Goal: Communication & Community: Participate in discussion

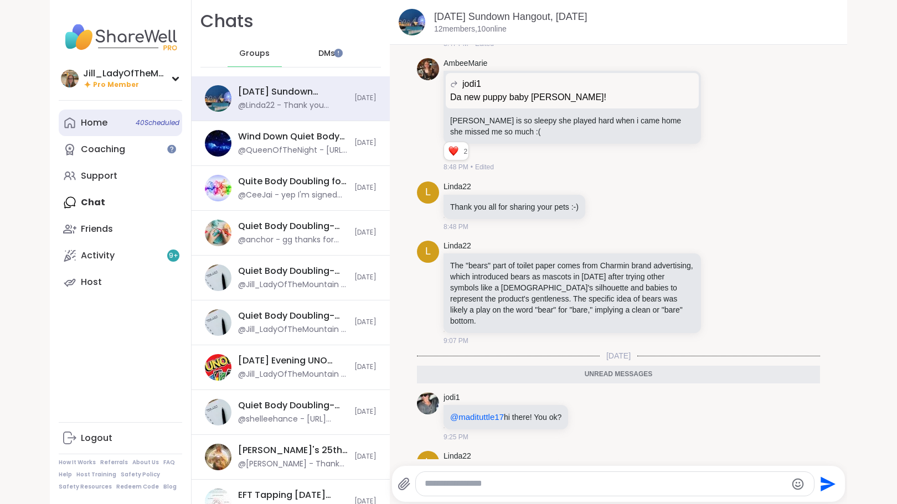
click at [136, 120] on span "40 Scheduled" at bounding box center [158, 122] width 44 height 9
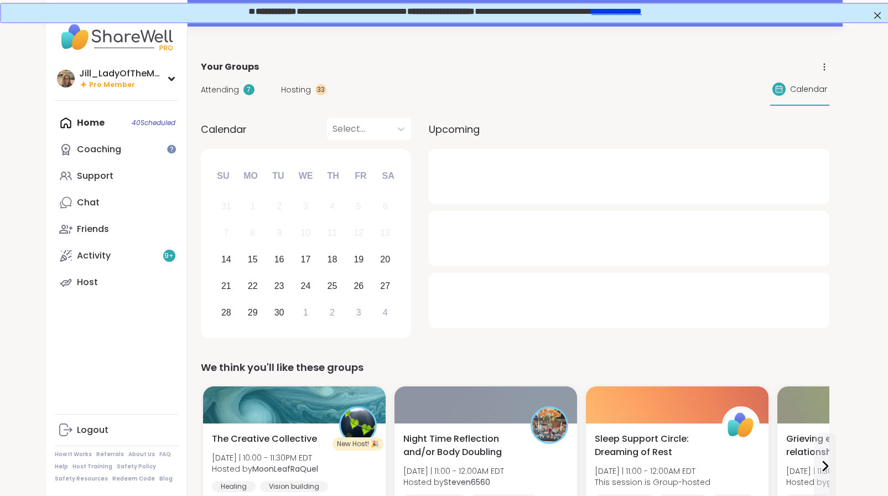
click at [225, 85] on span "Attending" at bounding box center [220, 90] width 38 height 12
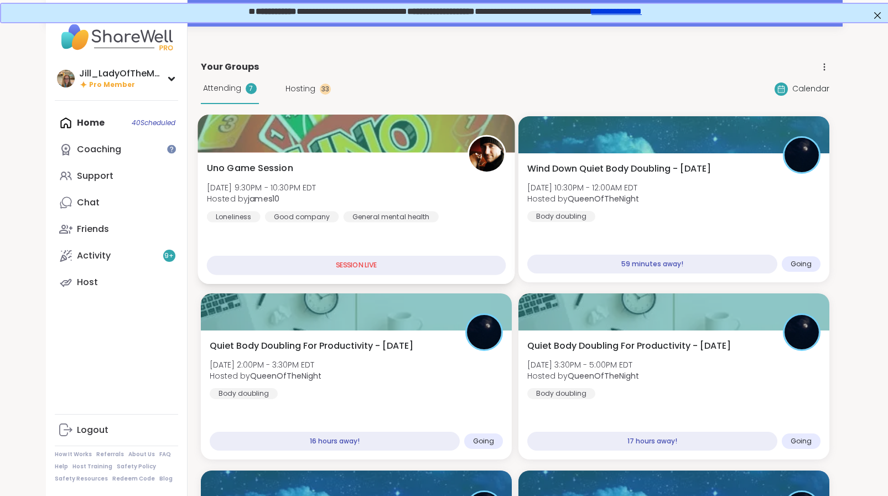
click at [417, 209] on div "Uno Game Session [DATE] 9:30PM - 10:30PM EDT Hosted by james10 Loneliness Good …" at bounding box center [355, 192] width 299 height 61
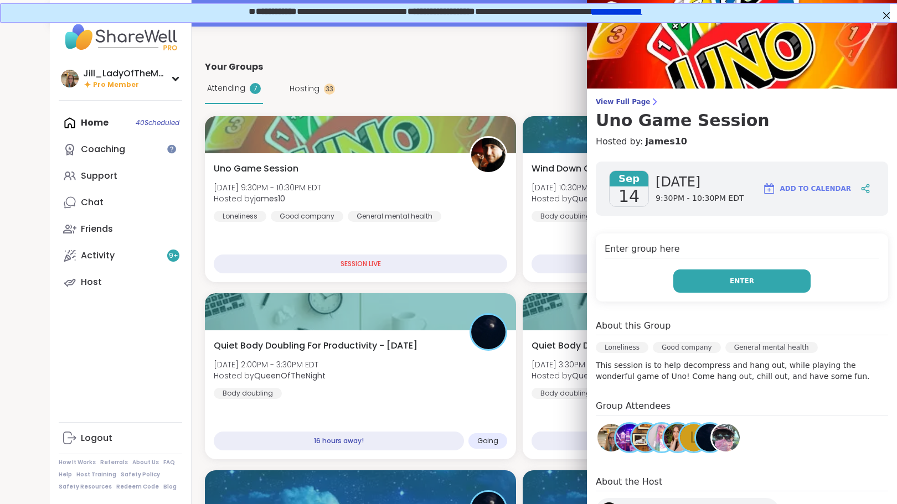
click at [732, 284] on span "Enter" at bounding box center [741, 281] width 24 height 10
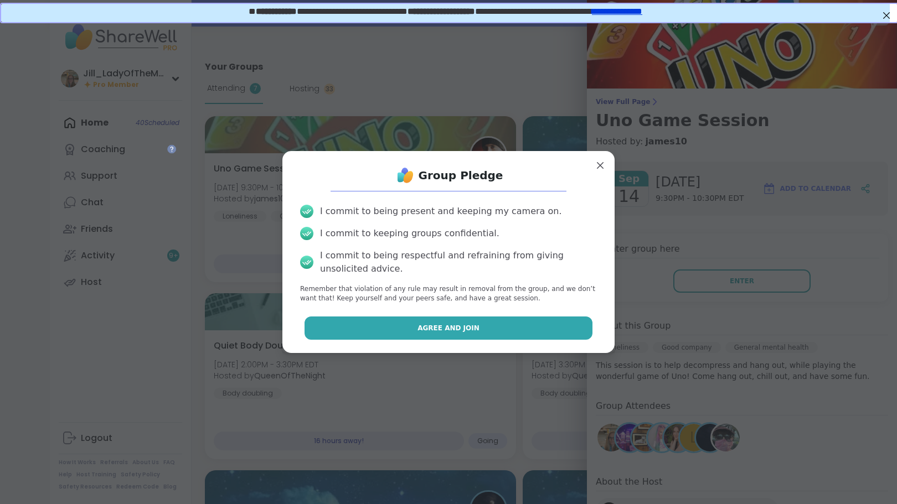
click at [497, 331] on button "Agree and Join" at bounding box center [448, 328] width 288 height 23
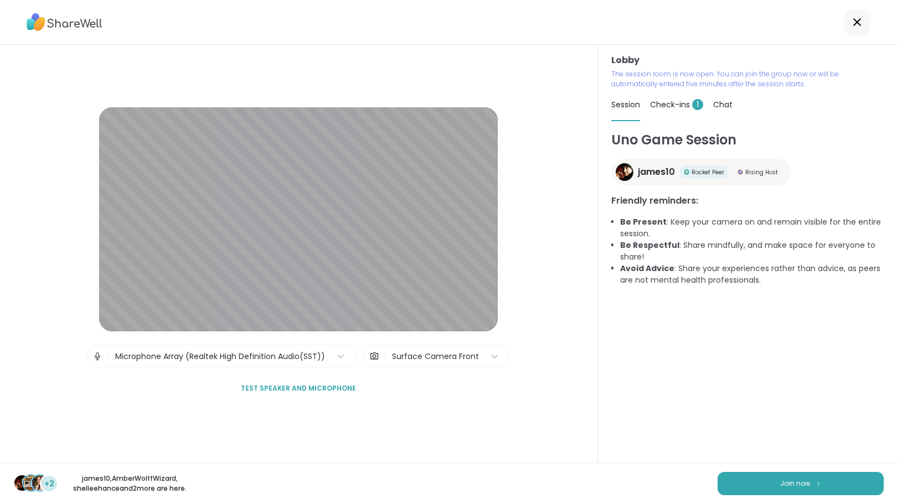
click at [752, 421] on div "Uno Game Session james10 Rocket Peer Rising Host Friendly reminders: Be Present…" at bounding box center [747, 296] width 272 height 333
click at [665, 100] on span "Check-ins 1" at bounding box center [676, 104] width 53 height 11
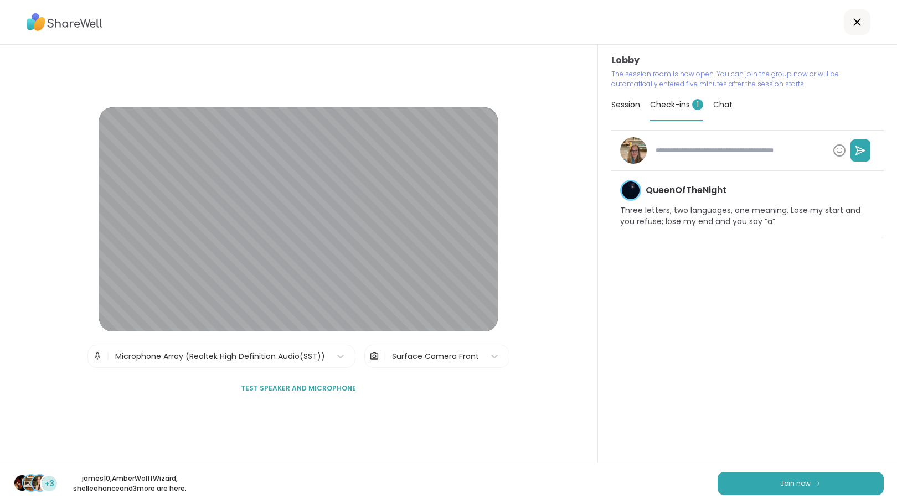
type textarea "*"
click at [713, 102] on span "Chat" at bounding box center [722, 104] width 19 height 11
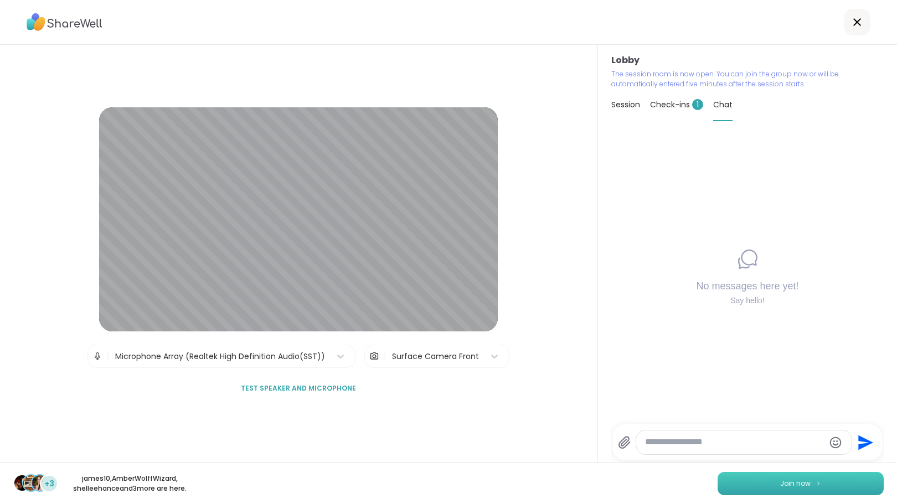
click at [752, 479] on button "Join now" at bounding box center [800, 483] width 166 height 23
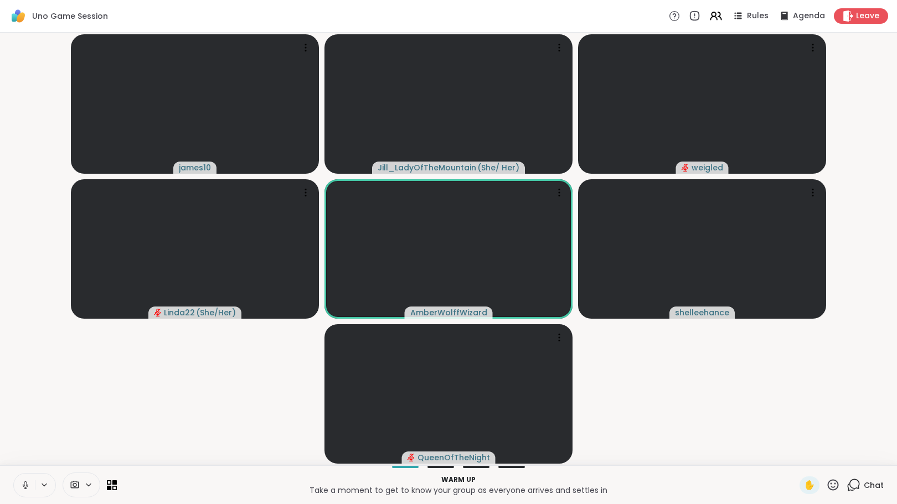
click at [847, 484] on icon at bounding box center [853, 485] width 14 height 14
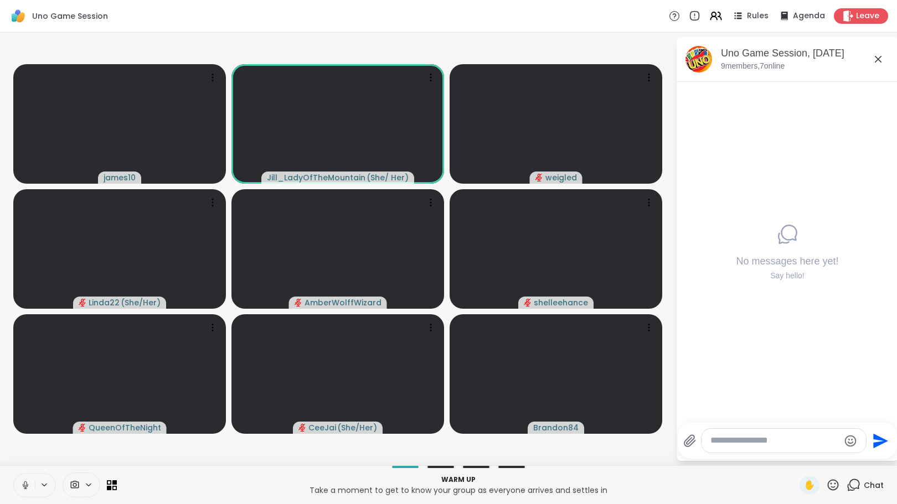
click at [862, 97] on div "No messages here yet! Say hello!" at bounding box center [786, 252] width 221 height 341
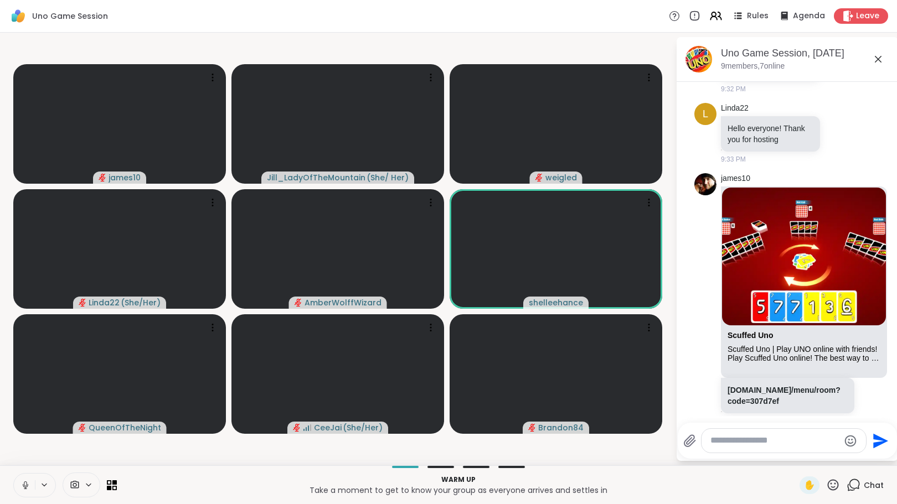
scroll to position [90, 0]
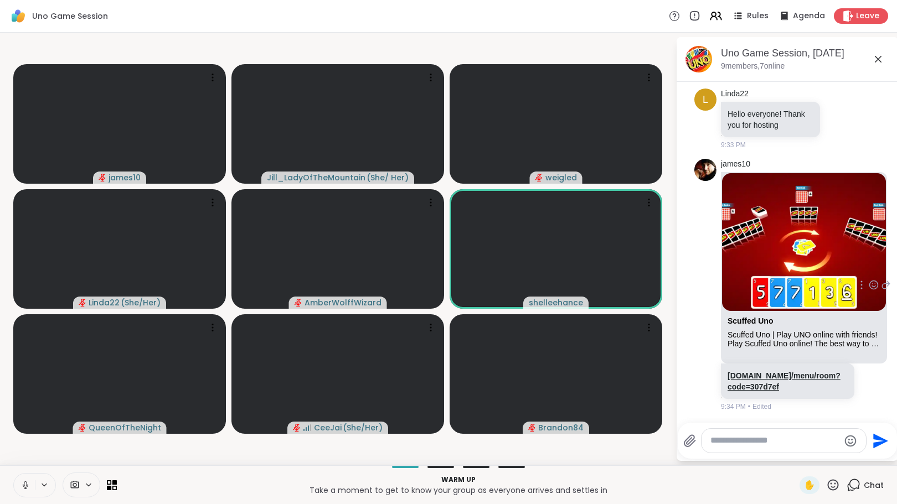
click at [776, 375] on link "[DOMAIN_NAME]/menu/room?code=307d7ef" at bounding box center [783, 381] width 113 height 20
click at [751, 446] on textarea "Type your message" at bounding box center [774, 441] width 129 height 12
click at [20, 485] on icon at bounding box center [25, 485] width 10 height 10
click at [382, 453] on video-player-container "james10 [PERSON_NAME] ( She/ Her ) weigled Linda22 ( She/Her ) AmberWolffWizard…" at bounding box center [338, 249] width 662 height 424
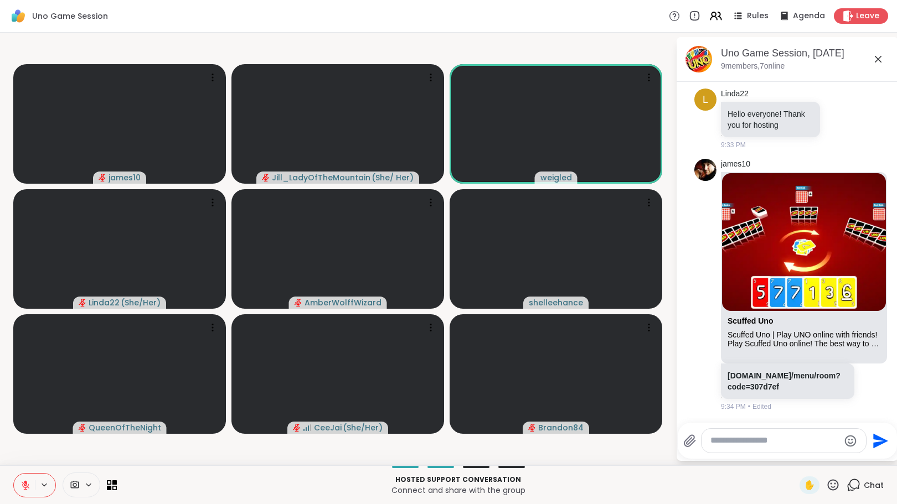
click at [896, 309] on html "Uno Game Session Rules Agenda Leave james10 [PERSON_NAME] ( She/ Her ) weigled …" at bounding box center [448, 252] width 897 height 504
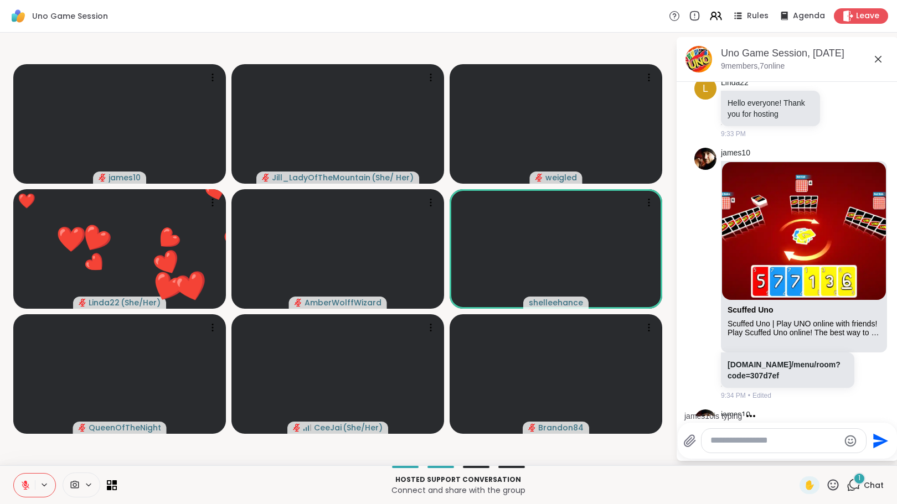
scroll to position [160, 0]
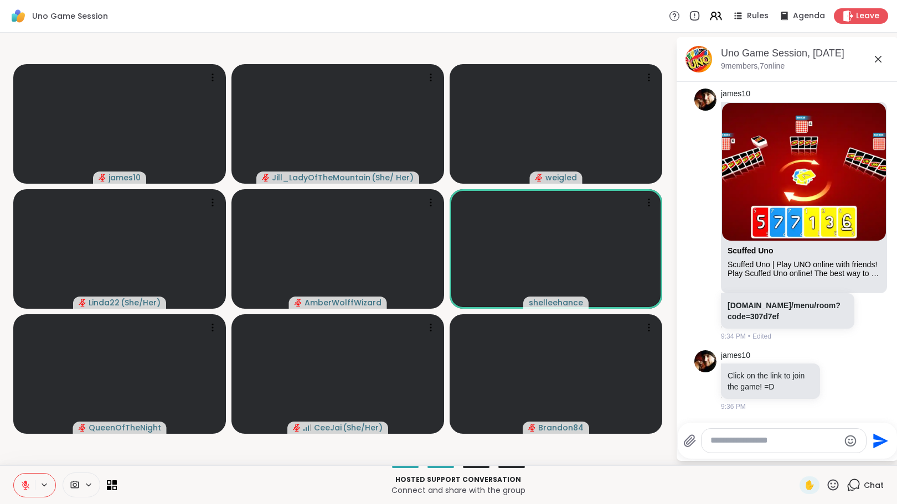
click at [896, 264] on html "Uno Game Session Rules Agenda Leave james10 [PERSON_NAME] ( She/ Her ) weigled …" at bounding box center [448, 252] width 897 height 504
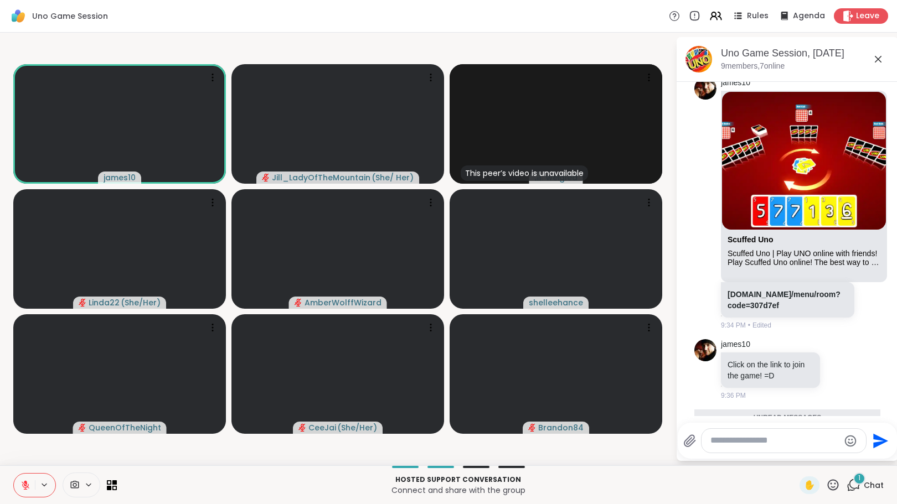
scroll to position [241, 0]
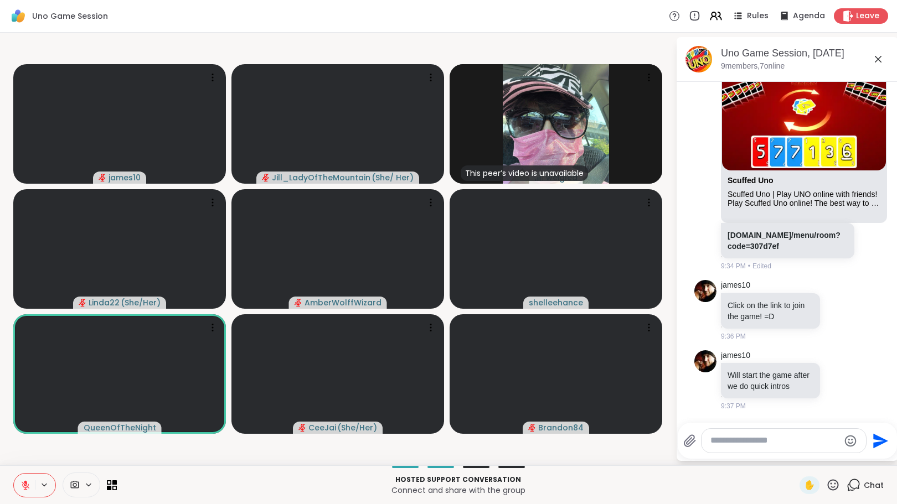
click at [22, 483] on icon at bounding box center [25, 485] width 10 height 10
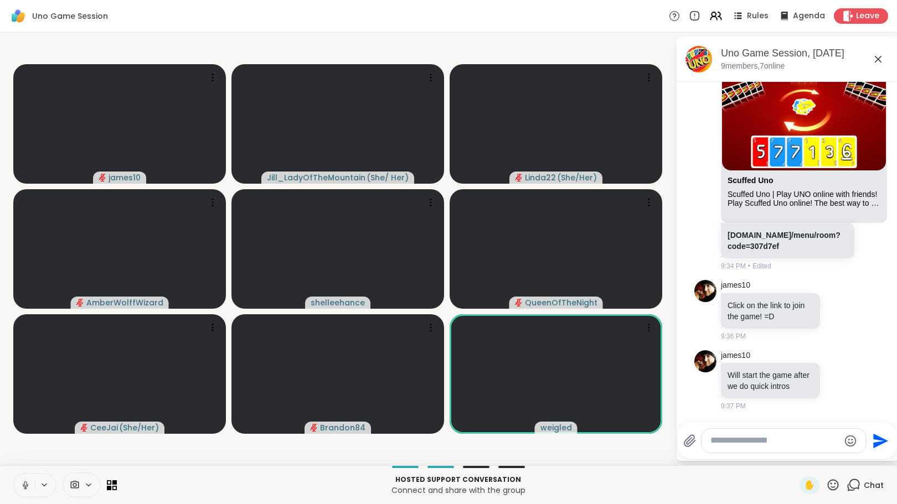
click at [23, 480] on icon at bounding box center [25, 485] width 10 height 10
click at [23, 480] on icon at bounding box center [24, 485] width 10 height 10
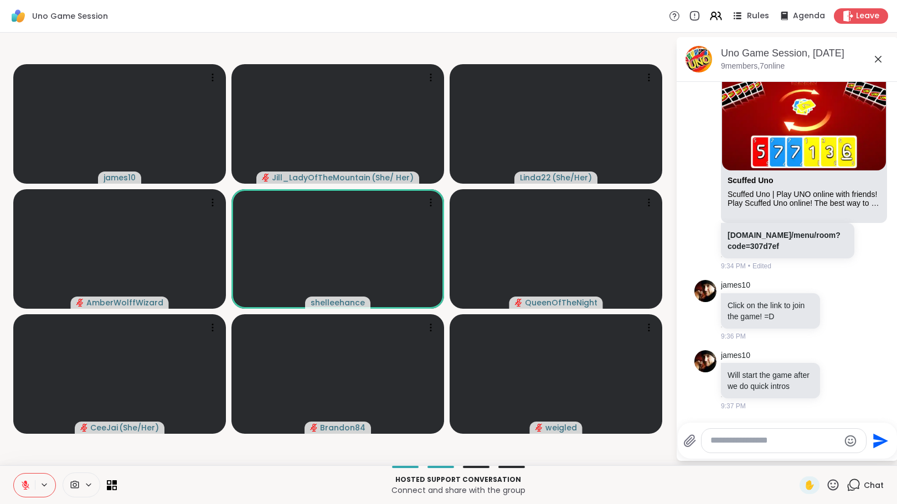
click at [736, 13] on icon at bounding box center [737, 16] width 14 height 14
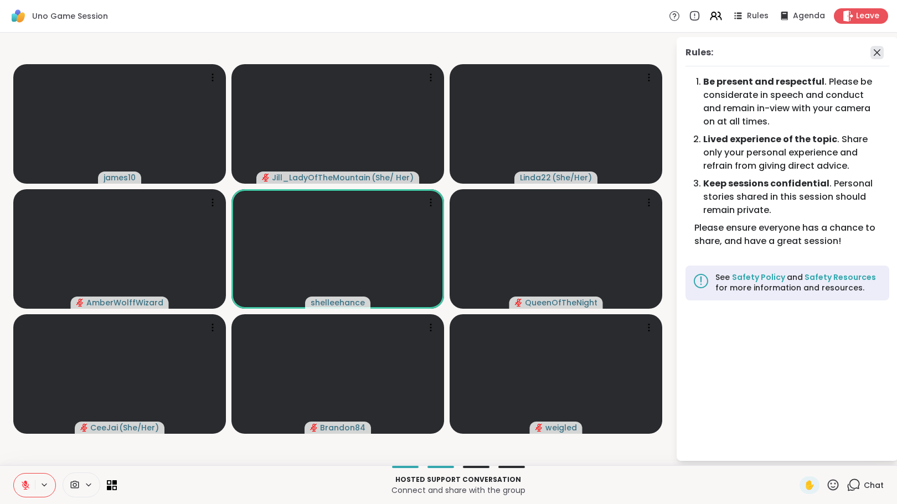
click at [878, 50] on icon at bounding box center [876, 52] width 13 height 13
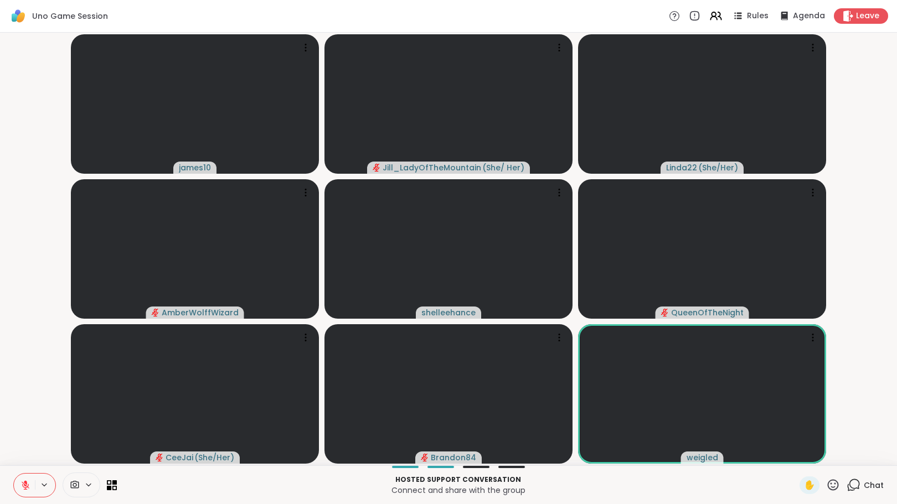
click at [846, 481] on icon at bounding box center [853, 485] width 14 height 14
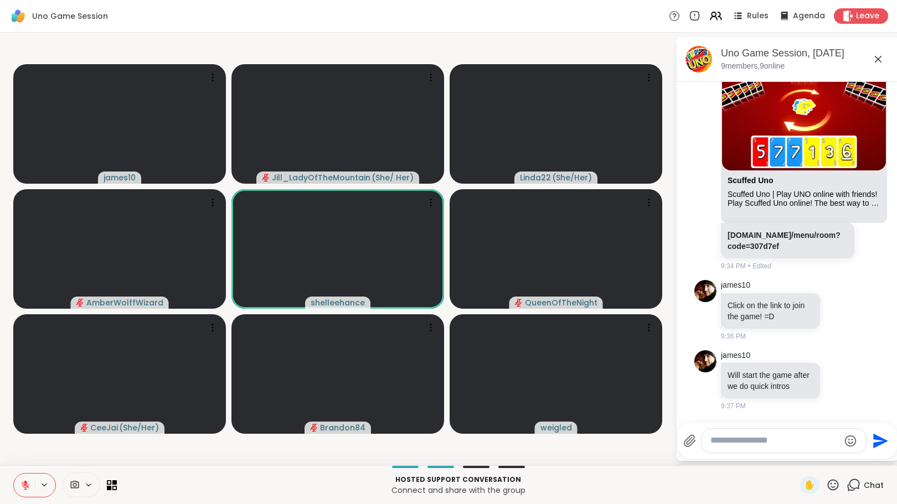
click at [846, 481] on icon at bounding box center [853, 485] width 14 height 14
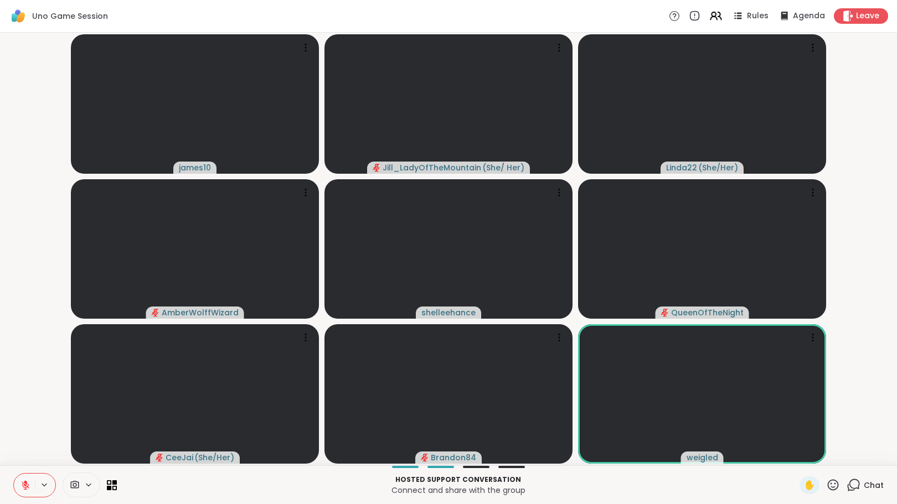
click at [846, 483] on icon at bounding box center [853, 485] width 14 height 14
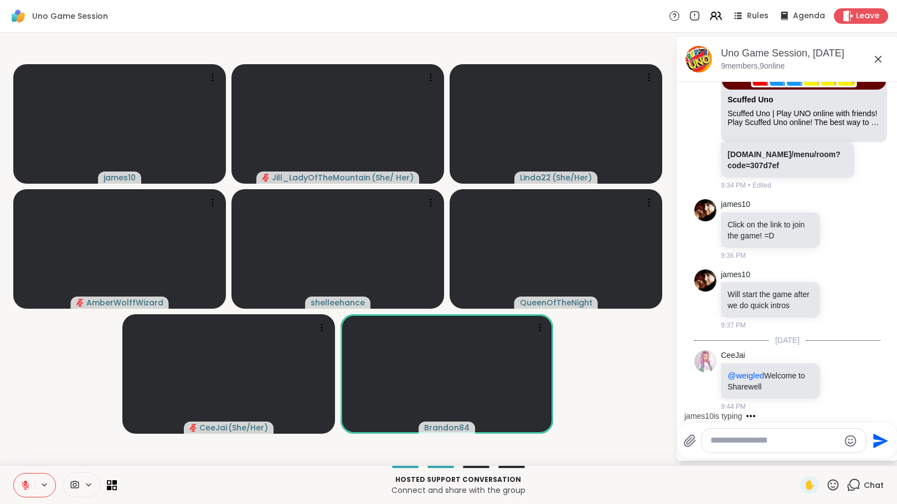
scroll to position [392, 0]
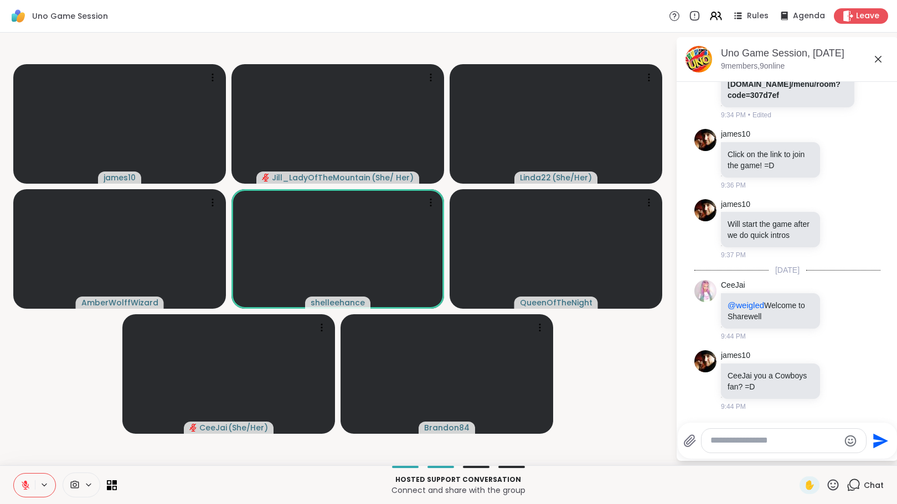
click at [25, 481] on icon at bounding box center [25, 482] width 3 height 4
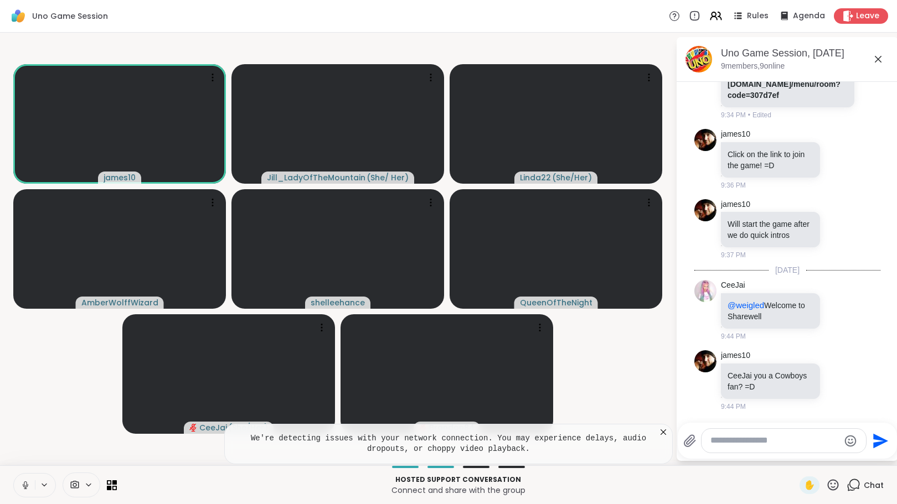
click at [659, 429] on icon at bounding box center [662, 432] width 11 height 11
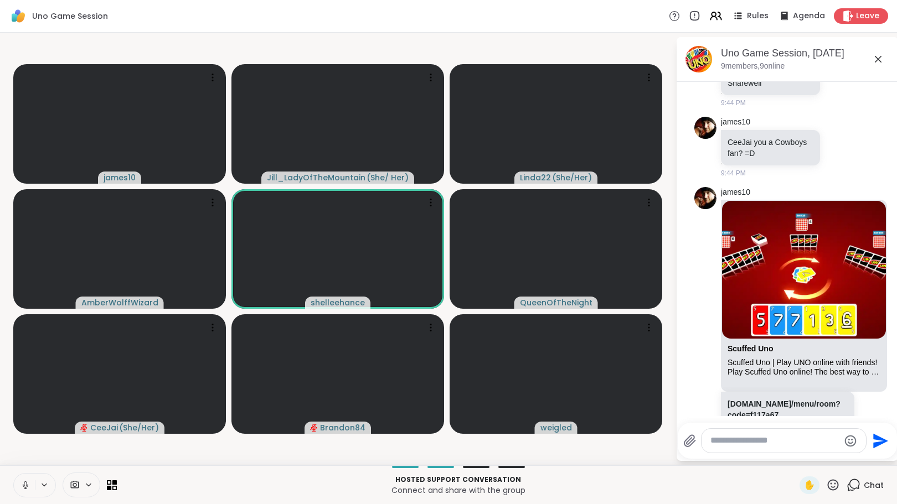
scroll to position [654, 0]
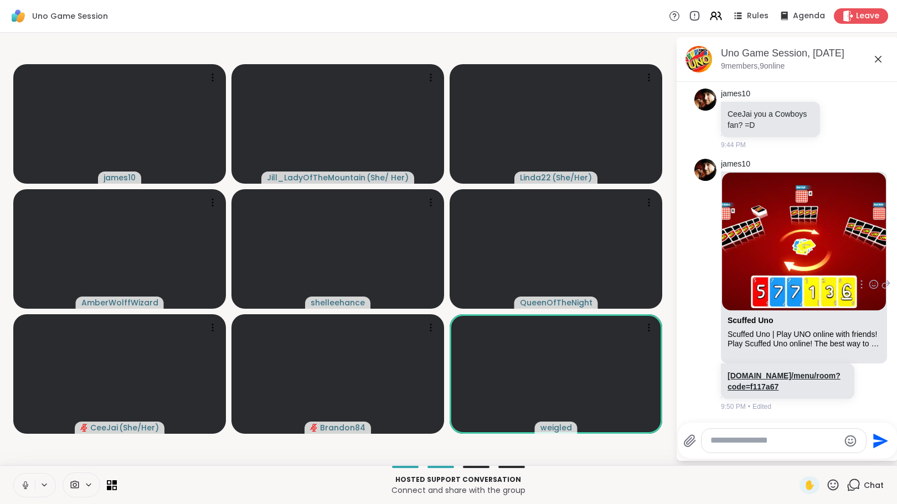
click at [767, 387] on link "[DOMAIN_NAME]/menu/room?code=f117a67" at bounding box center [783, 381] width 113 height 20
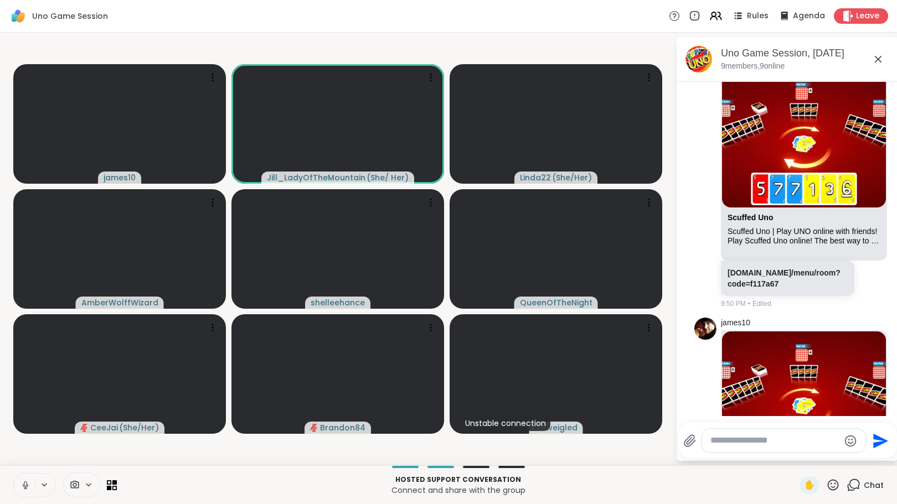
scroll to position [916, 0]
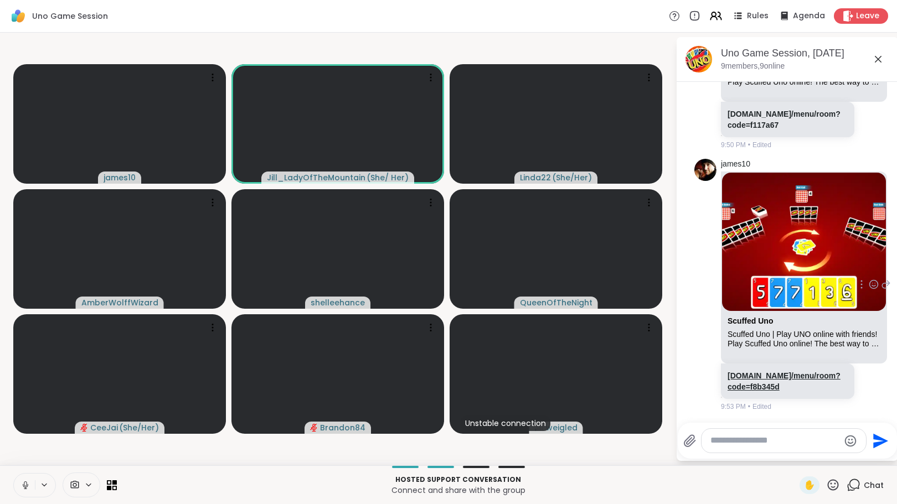
click at [771, 386] on link "[DOMAIN_NAME]/menu/room?code=f8b345d" at bounding box center [783, 381] width 113 height 20
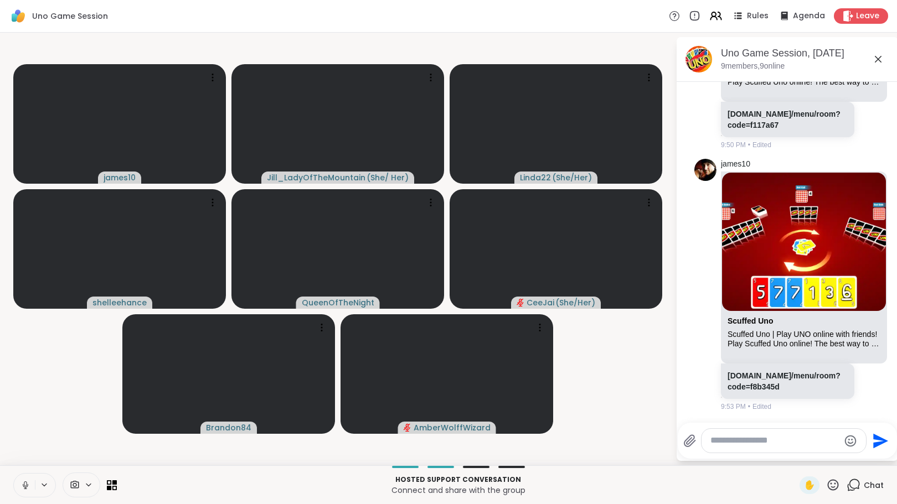
click at [890, 396] on html "Uno Game Session Rules Agenda Leave james10 [PERSON_NAME] ( She/ Her ) Linda22 …" at bounding box center [448, 252] width 897 height 504
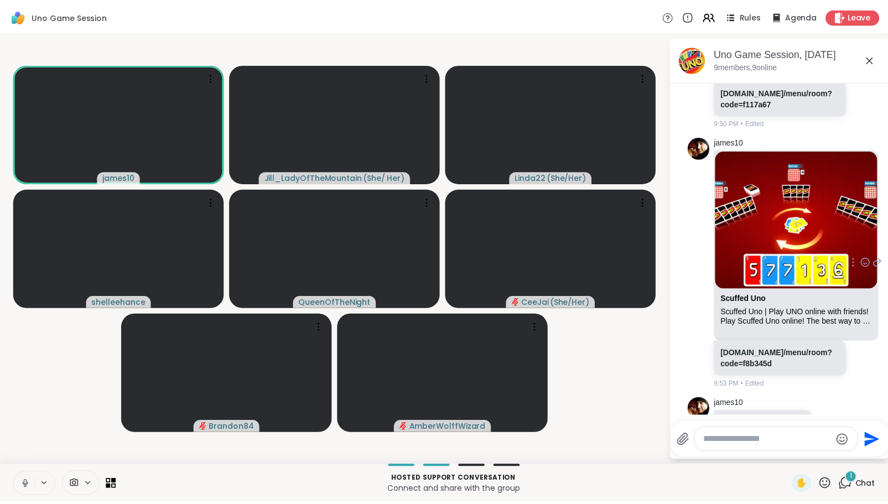
scroll to position [997, 0]
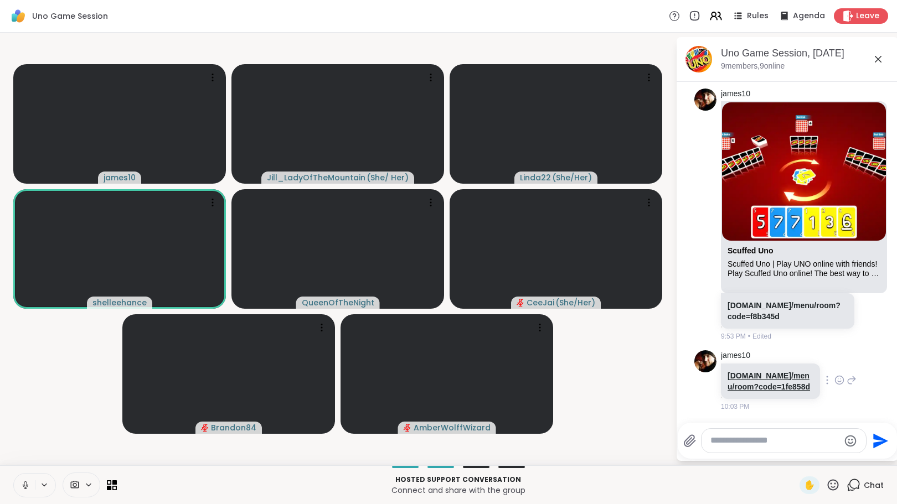
click at [765, 387] on link "[DOMAIN_NAME]/menu/room?code=1fe858d" at bounding box center [768, 381] width 82 height 20
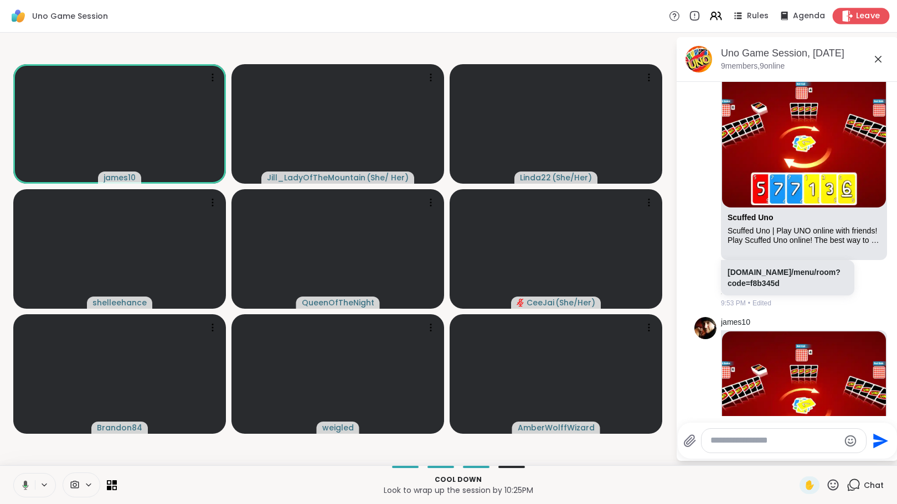
click at [845, 15] on icon at bounding box center [847, 16] width 12 height 12
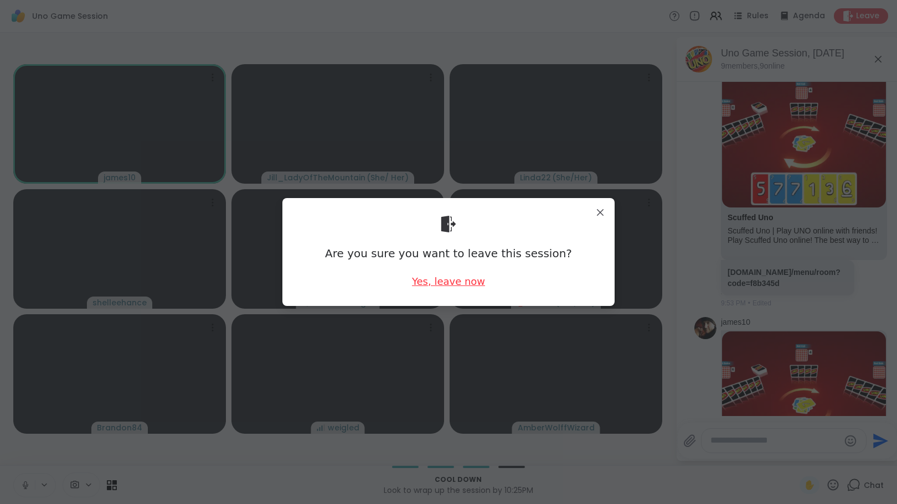
click at [460, 286] on div "Yes, leave now" at bounding box center [448, 281] width 73 height 14
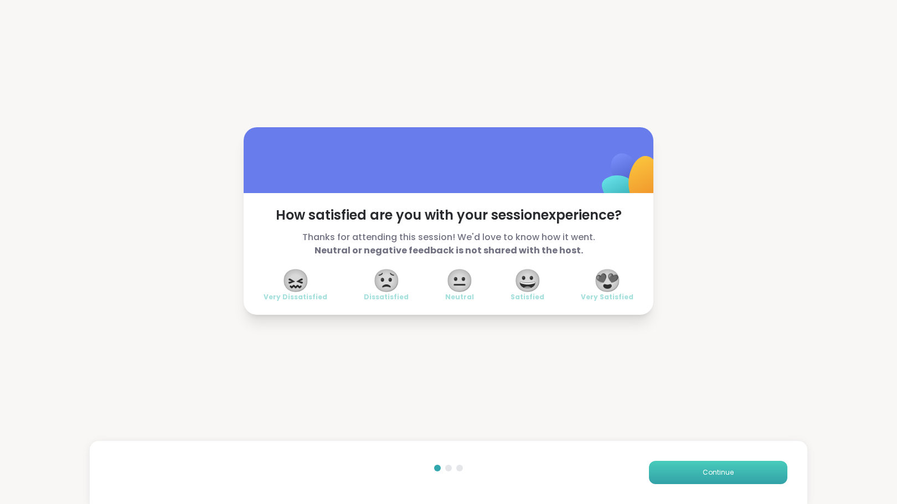
click at [694, 477] on button "Continue" at bounding box center [718, 472] width 138 height 23
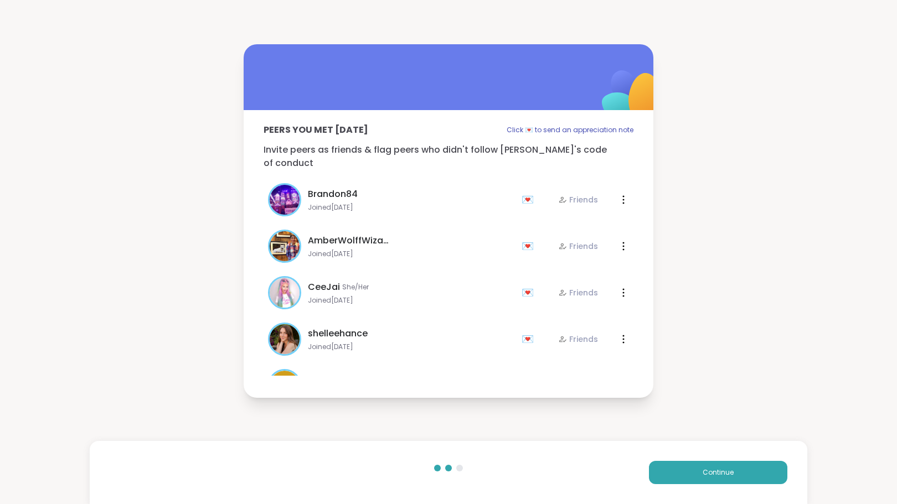
click at [729, 485] on div "Continue" at bounding box center [448, 472] width 717 height 63
click at [689, 475] on button "Continue" at bounding box center [718, 472] width 138 height 23
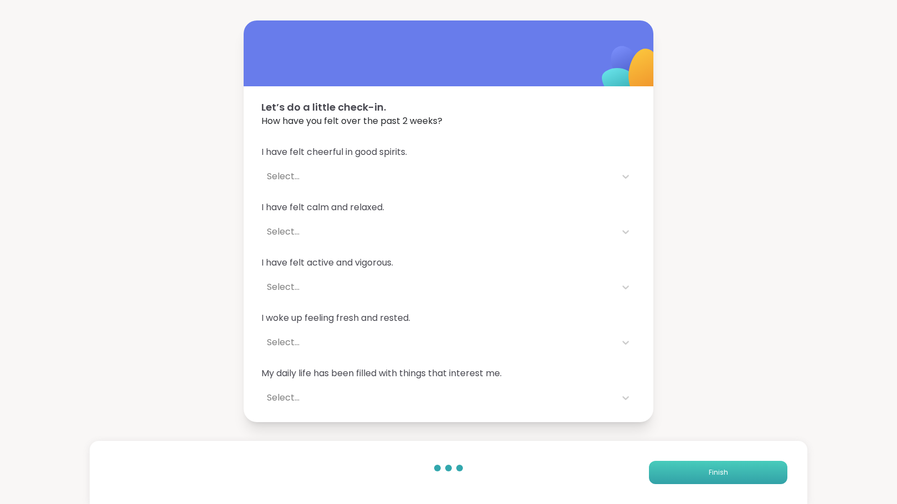
click at [681, 477] on button "Finish" at bounding box center [718, 472] width 138 height 23
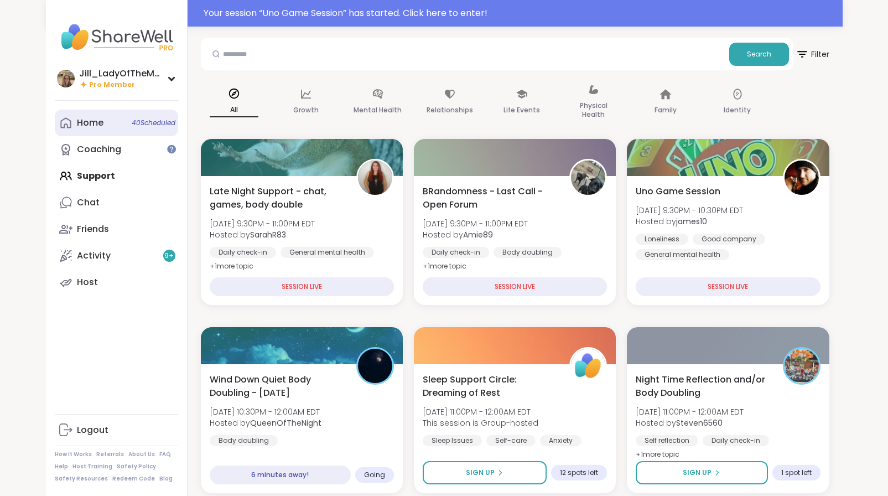
click at [144, 128] on link "Home 40 Scheduled" at bounding box center [116, 123] width 123 height 27
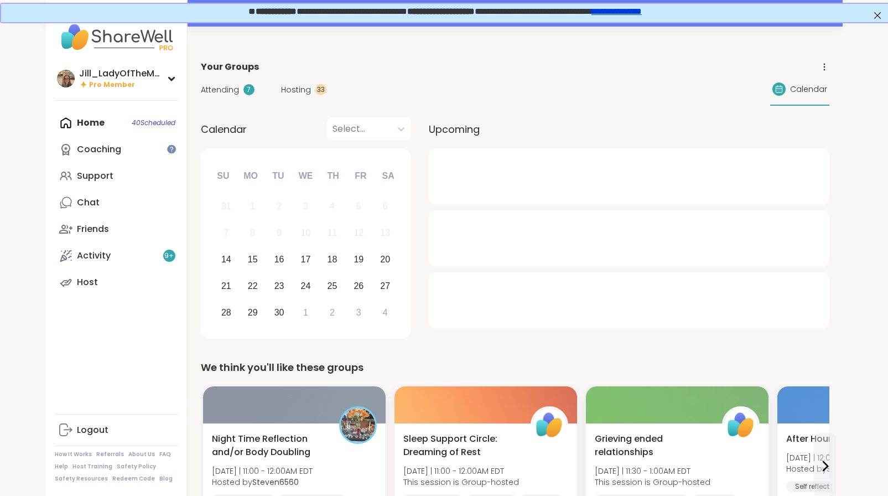
click at [293, 87] on span "Hosting" at bounding box center [296, 90] width 30 height 12
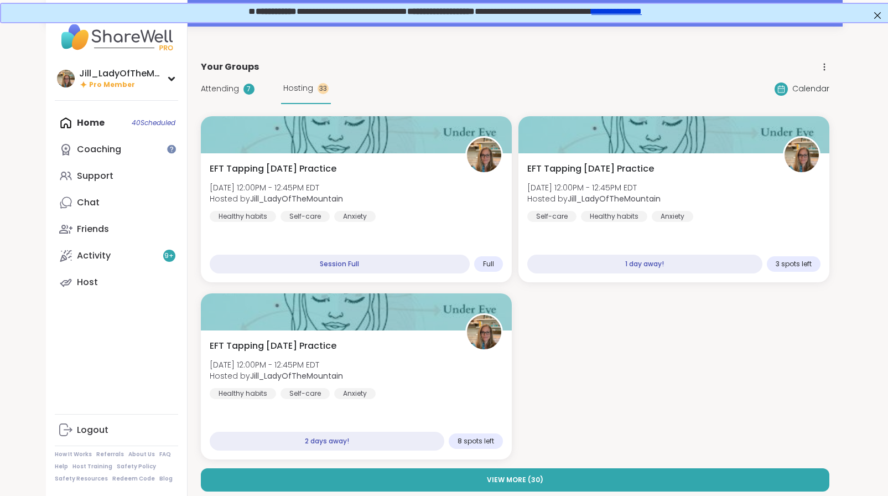
click at [235, 80] on div "Attending 7 Hosting 33" at bounding box center [266, 89] width 130 height 30
click at [235, 85] on span "Attending" at bounding box center [220, 89] width 38 height 12
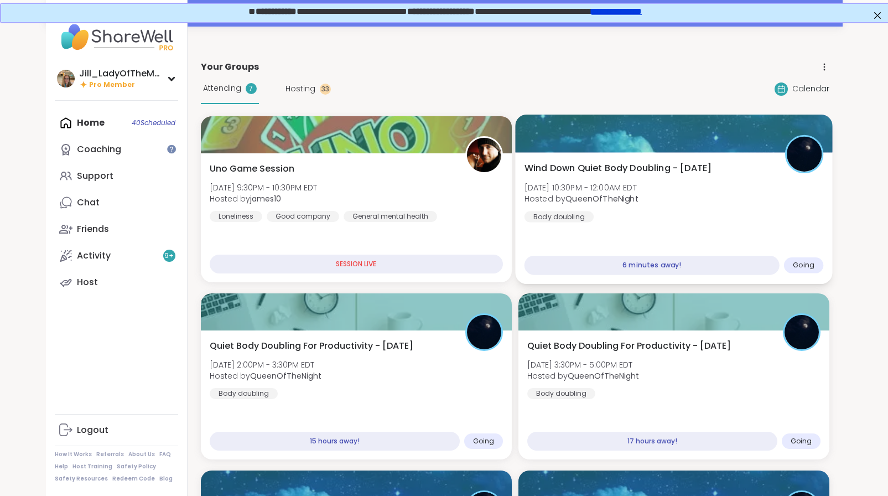
click at [643, 231] on div "Wind Down Quiet Body Doubling - [DATE] [DATE] 10:30PM - 12:00AM EDT Hosted by Q…" at bounding box center [673, 218] width 317 height 132
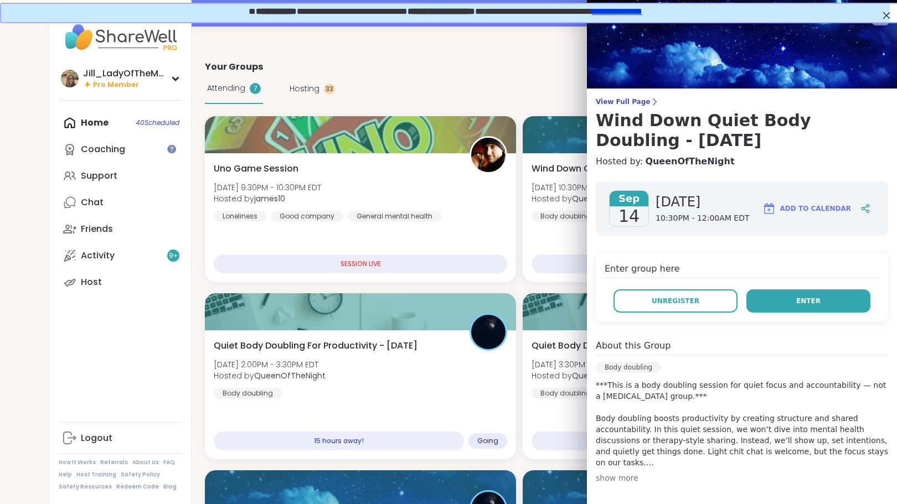
click at [766, 304] on button "Enter" at bounding box center [808, 300] width 124 height 23
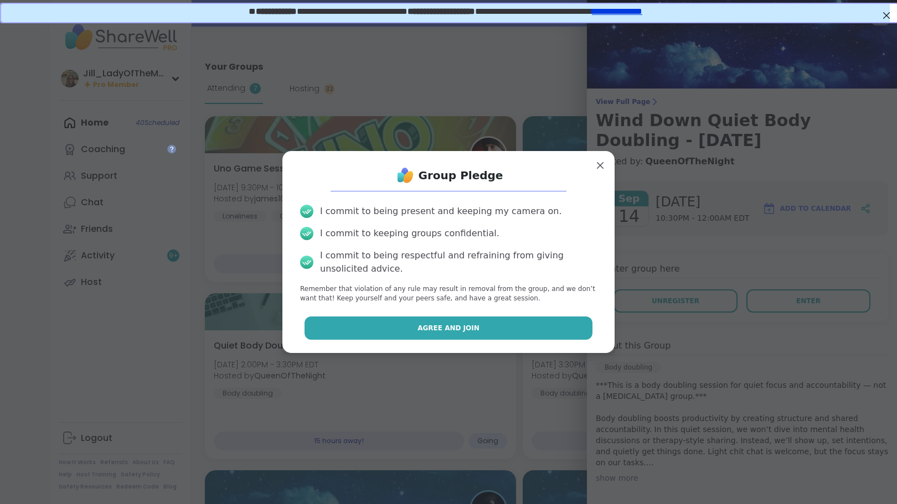
click at [542, 333] on button "Agree and Join" at bounding box center [448, 328] width 288 height 23
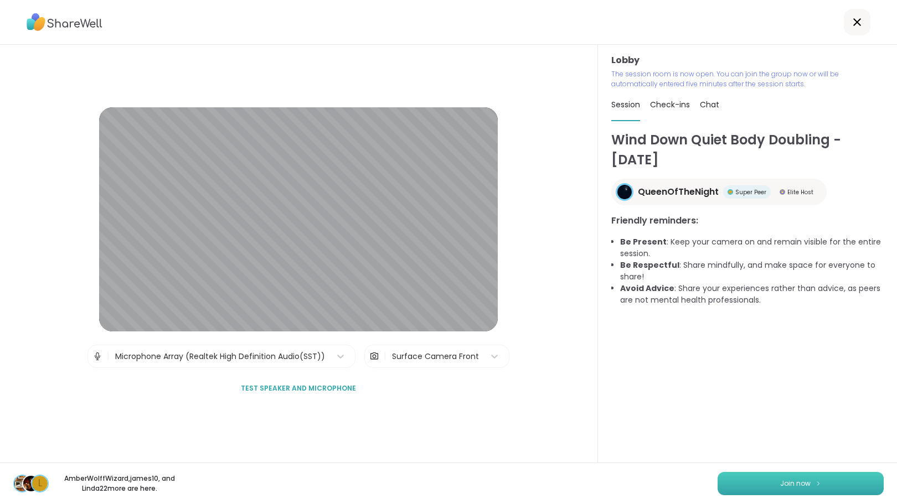
click at [794, 479] on span "Join now" at bounding box center [795, 484] width 30 height 10
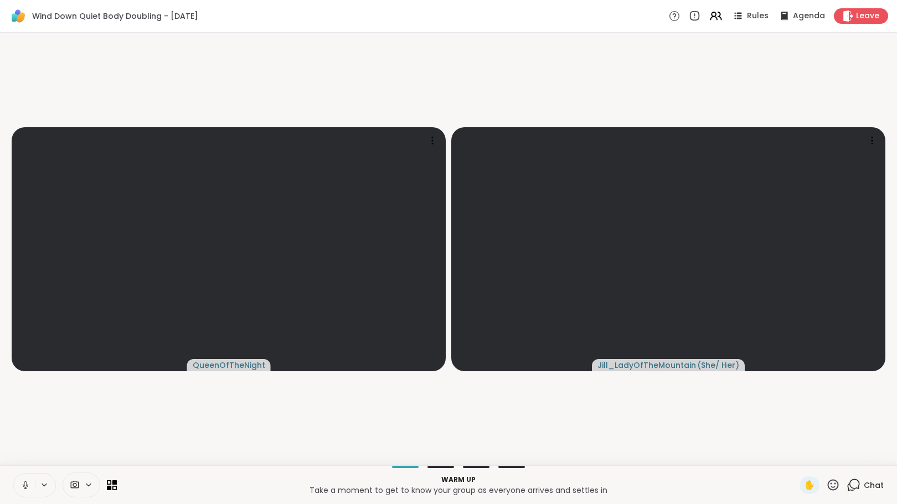
click at [23, 481] on icon at bounding box center [25, 485] width 10 height 10
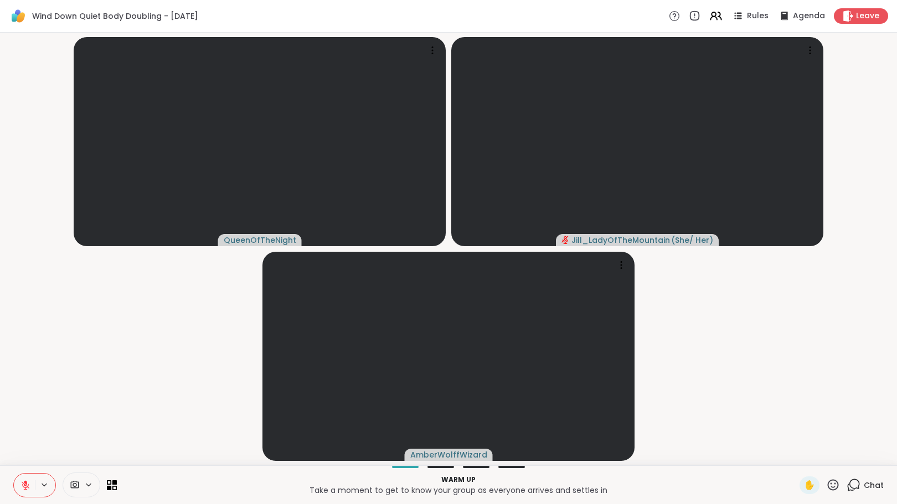
click at [846, 486] on icon at bounding box center [853, 485] width 14 height 14
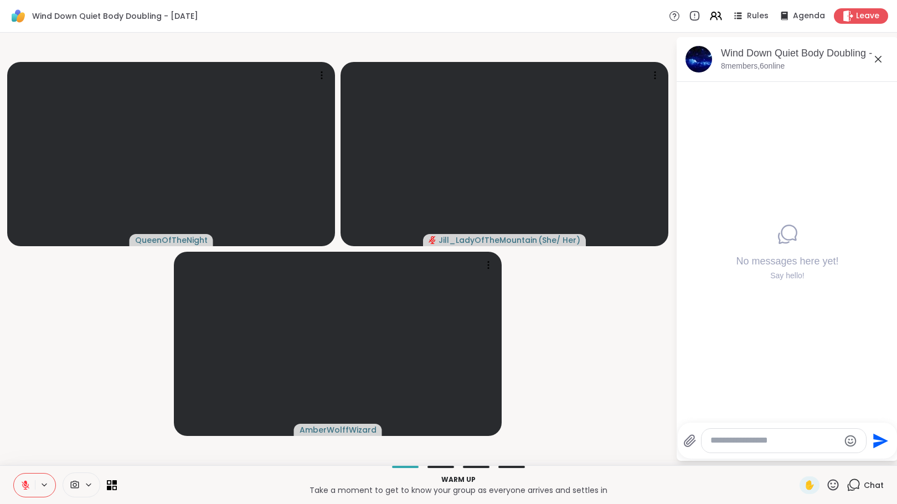
click at [752, 440] on textarea "Type your message" at bounding box center [774, 441] width 129 height 12
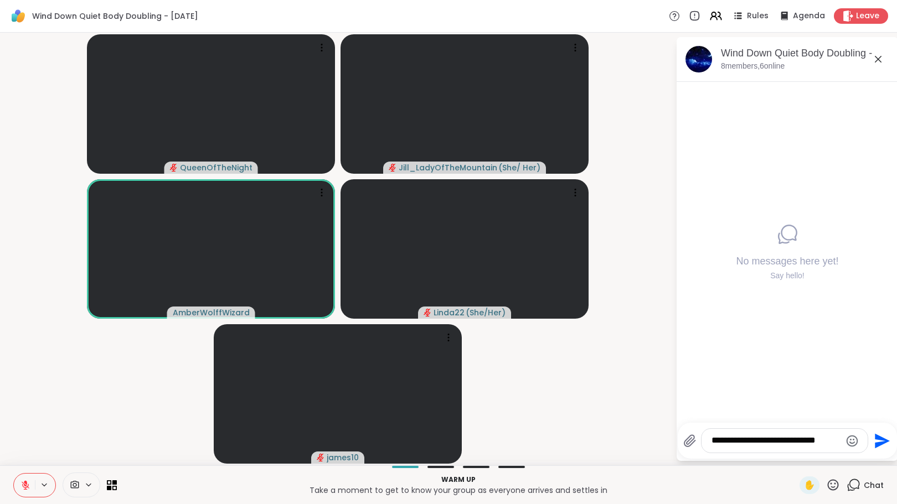
type textarea "**********"
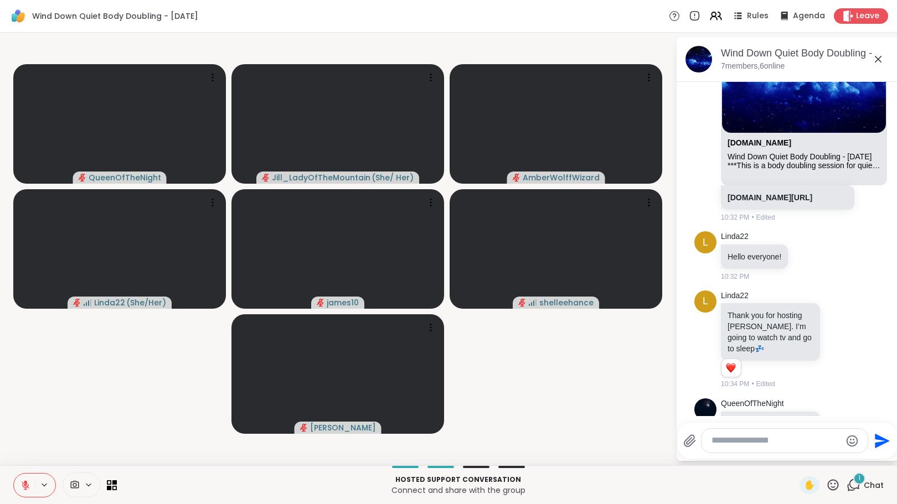
scroll to position [349, 0]
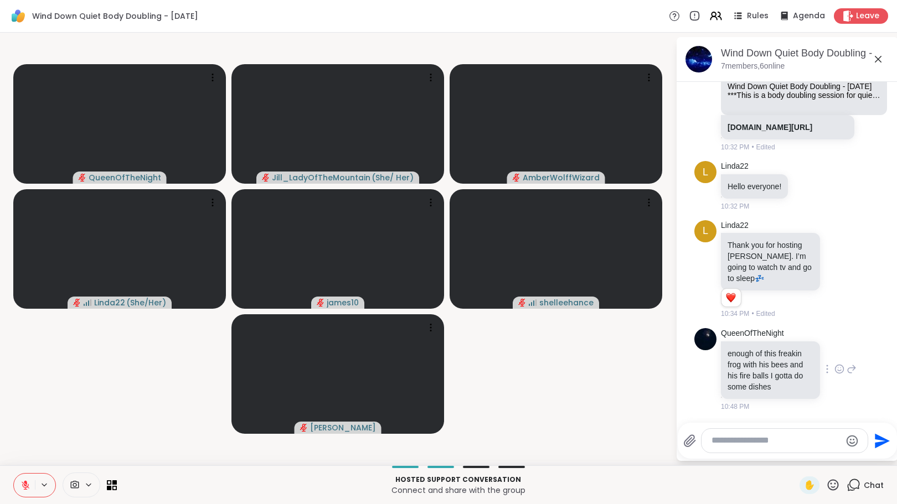
click at [834, 364] on icon at bounding box center [839, 369] width 10 height 11
click at [785, 346] on div "Select Reaction: Joy" at bounding box center [790, 351] width 10 height 10
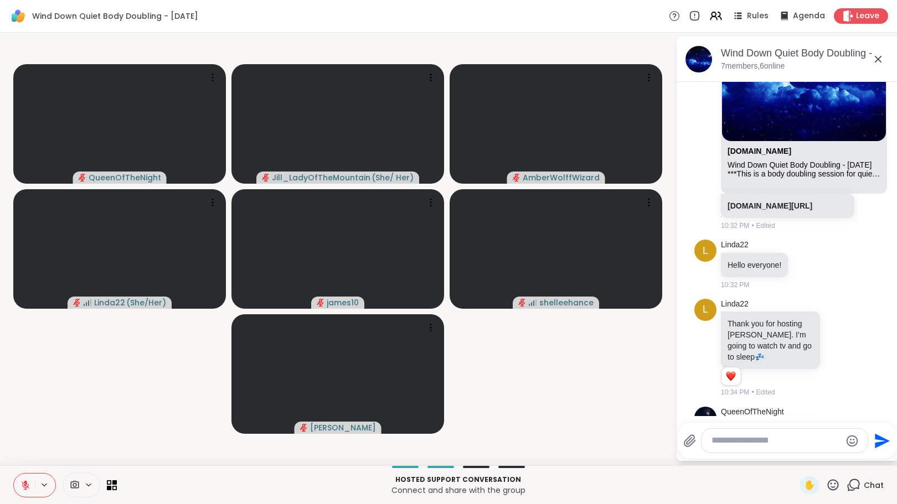
scroll to position [225, 0]
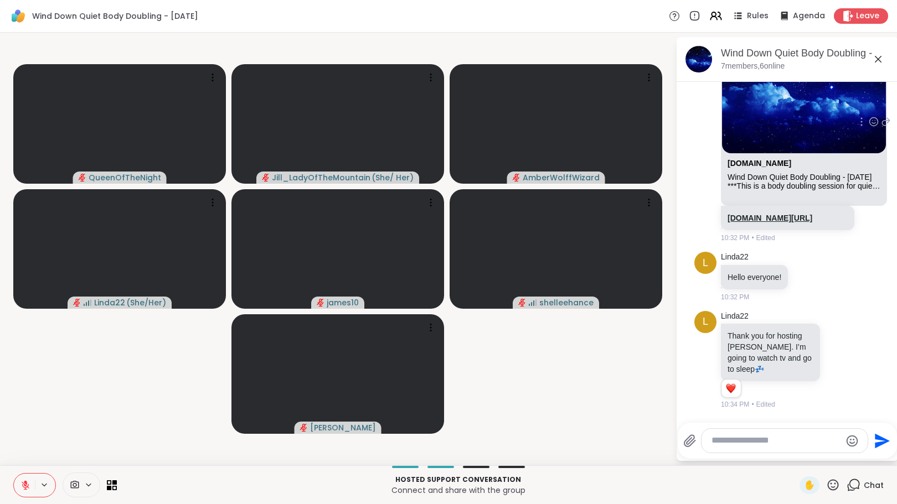
click at [764, 222] on link "[DOMAIN_NAME][URL]" at bounding box center [769, 218] width 85 height 9
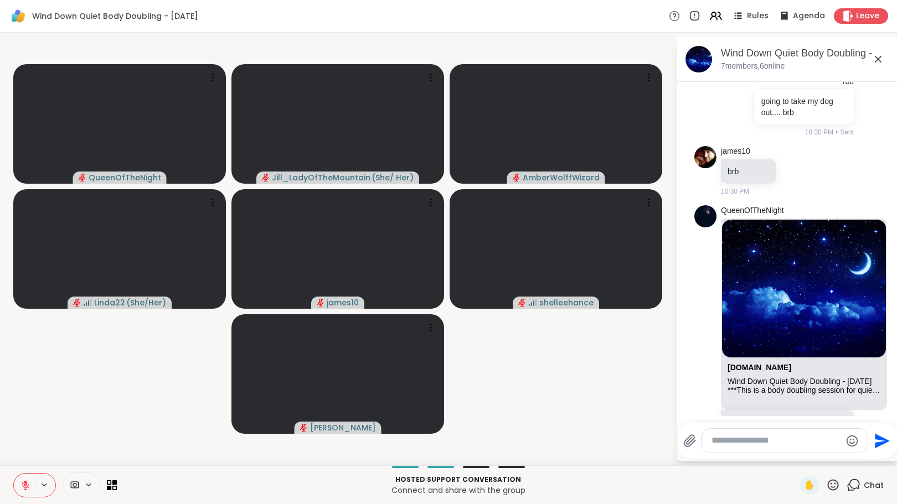
scroll to position [0, 0]
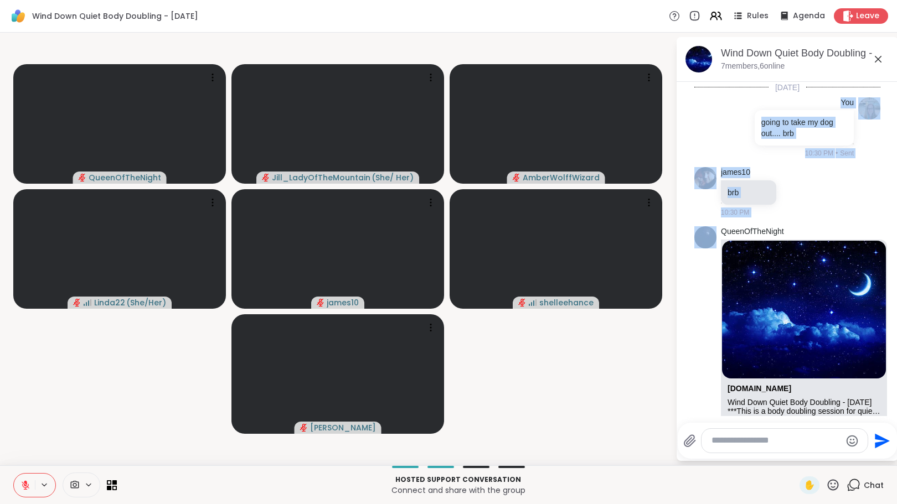
drag, startPoint x: 889, startPoint y: 168, endPoint x: 886, endPoint y: 131, distance: 37.2
click at [886, 131] on html "Wind Down Quiet Body Doubling - [DATE] Rules Agenda Leave QueenOfTheNight Jill_…" at bounding box center [448, 252] width 897 height 504
click at [851, 184] on div "james10 brb 10:30 PM" at bounding box center [787, 192] width 186 height 59
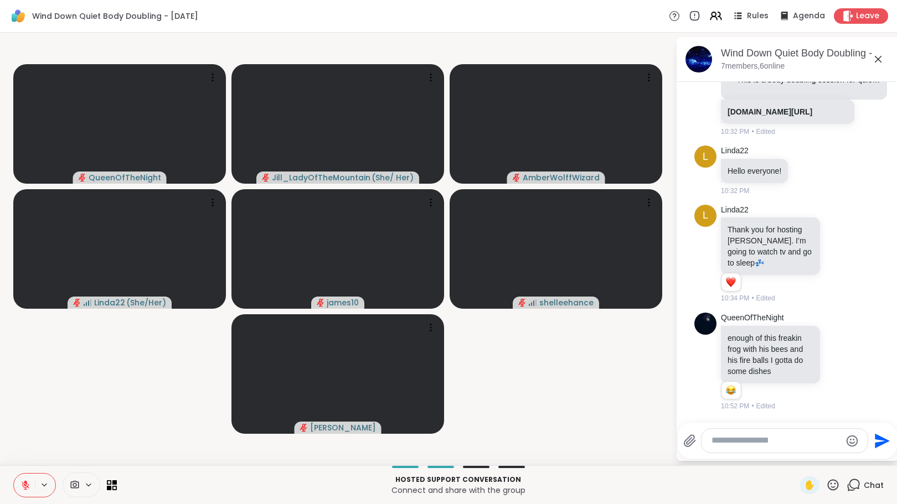
scroll to position [365, 0]
click at [568, 423] on video-player-container "QueenOfTheNight Jill_LadyOfTheMountain ( She/ Her ) AmberWolffWizard Linda22 ( …" at bounding box center [338, 249] width 662 height 424
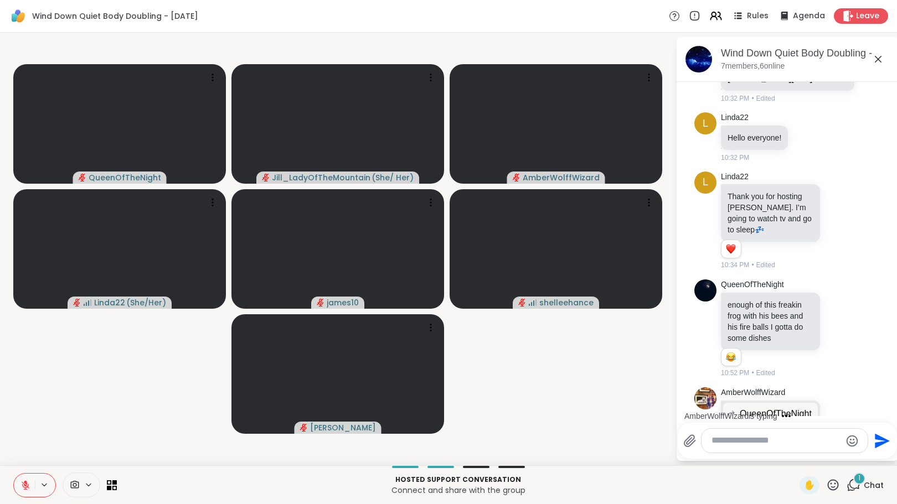
scroll to position [499, 0]
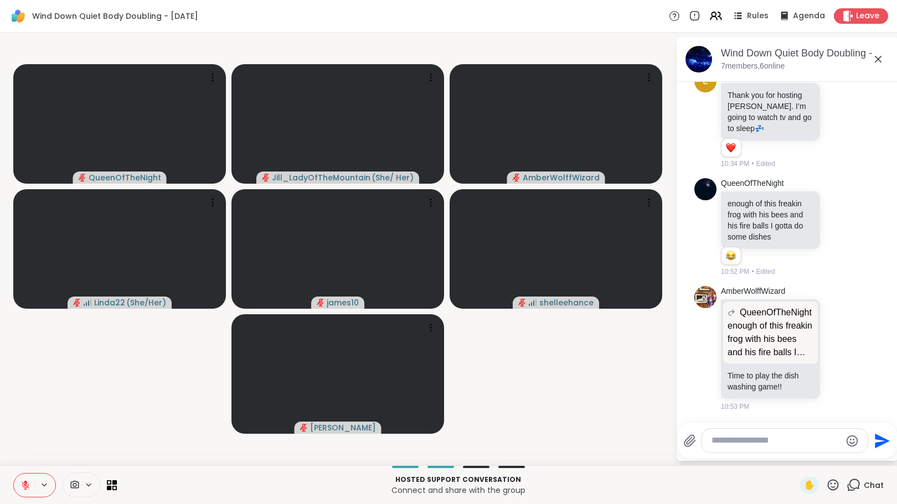
click at [758, 441] on textarea "Type your message" at bounding box center [775, 441] width 129 height 12
click at [758, 445] on textarea "Type your message" at bounding box center [775, 441] width 129 height 12
click at [846, 351] on icon at bounding box center [851, 348] width 10 height 13
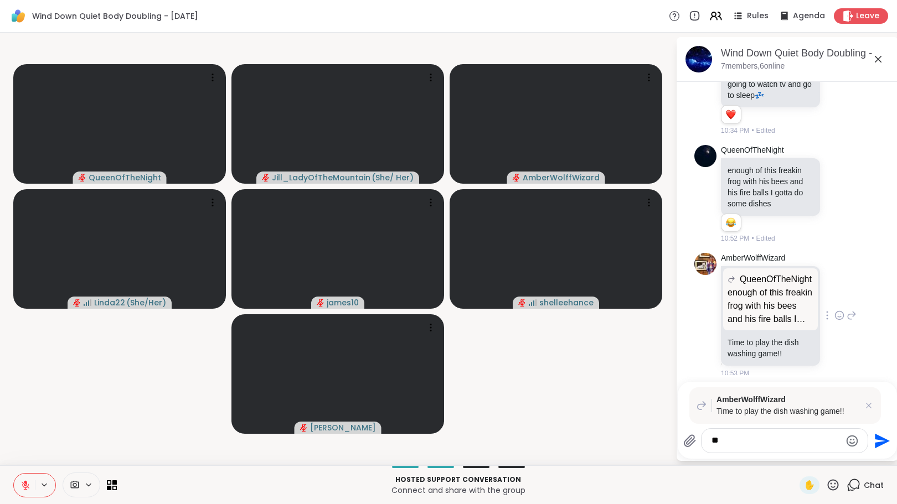
type textarea "*"
type textarea "**********"
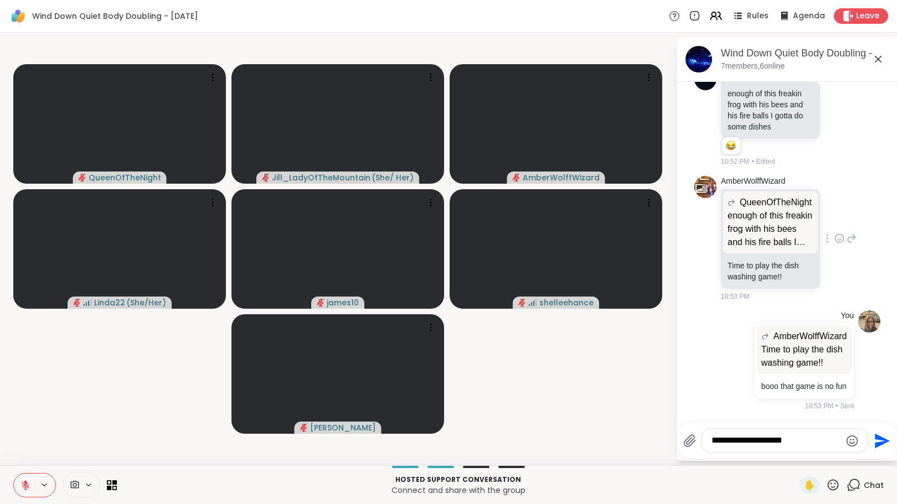
type textarea "**********"
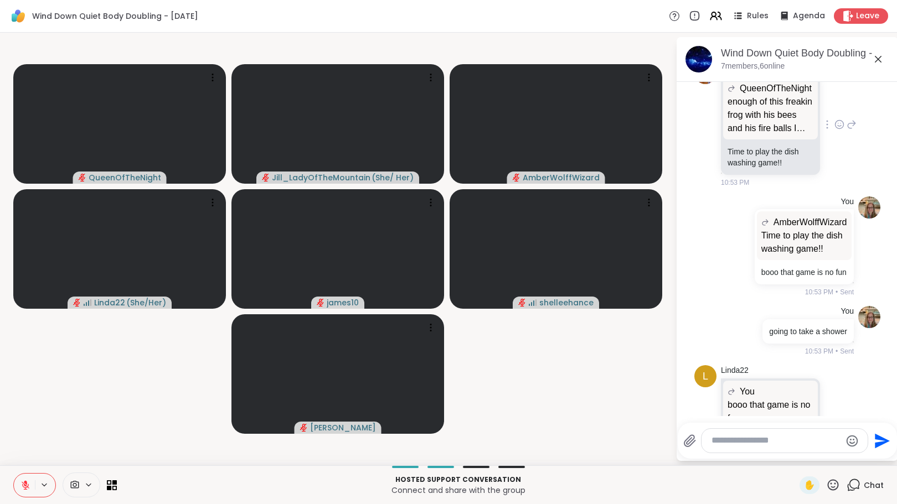
scroll to position [800, 0]
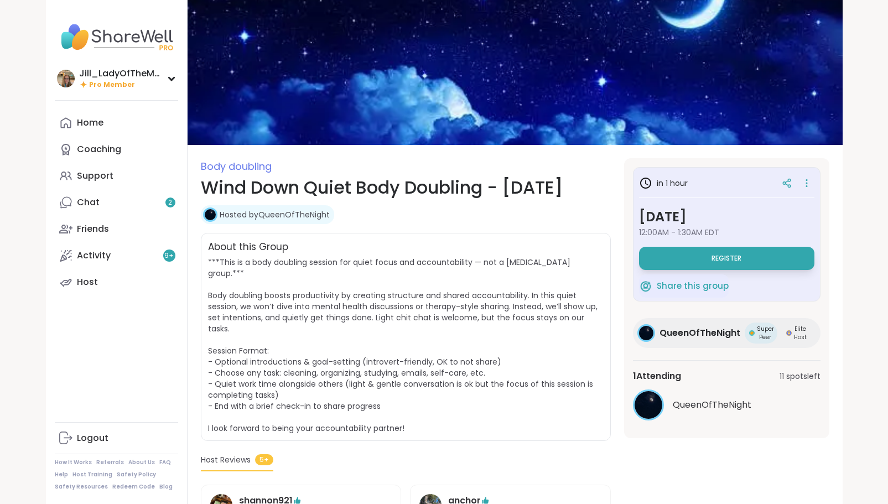
click at [729, 259] on span "Register" at bounding box center [727, 258] width 30 height 9
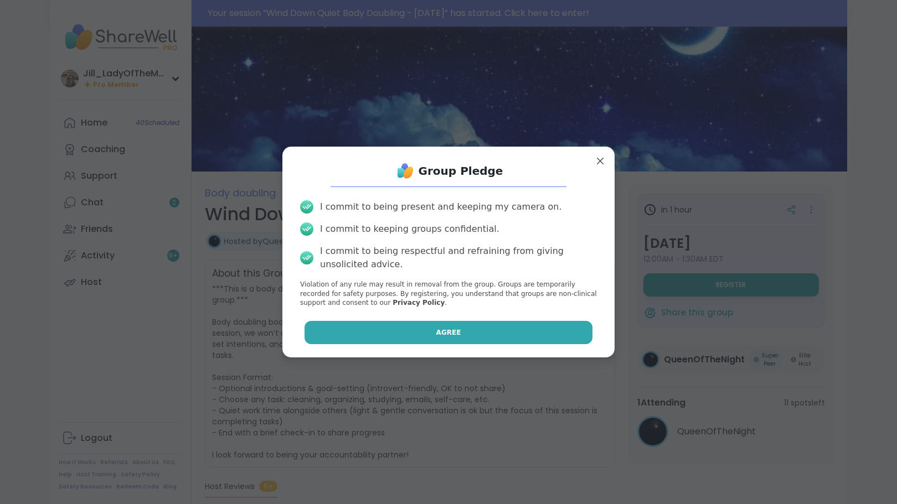
click at [489, 339] on button "Agree" at bounding box center [448, 332] width 288 height 23
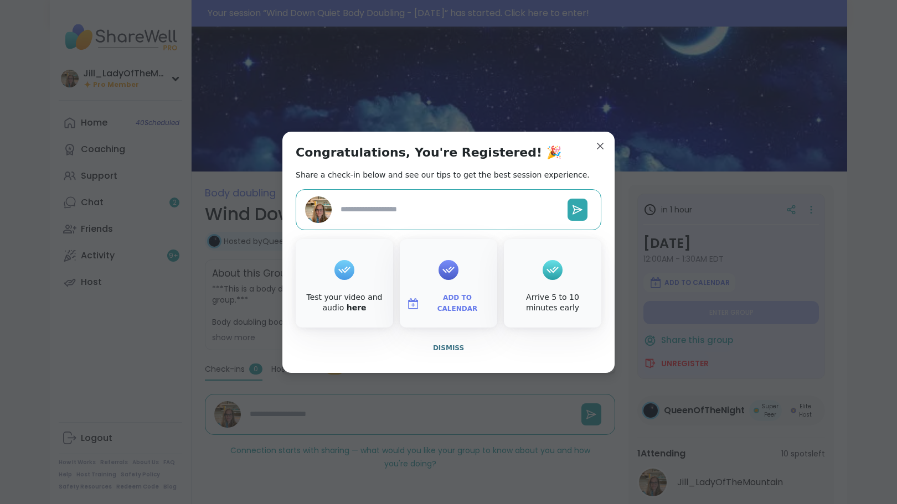
click at [437, 307] on span "Add to Calendar" at bounding box center [457, 304] width 66 height 22
click at [446, 202] on button "Google Calendar" at bounding box center [448, 203] width 84 height 24
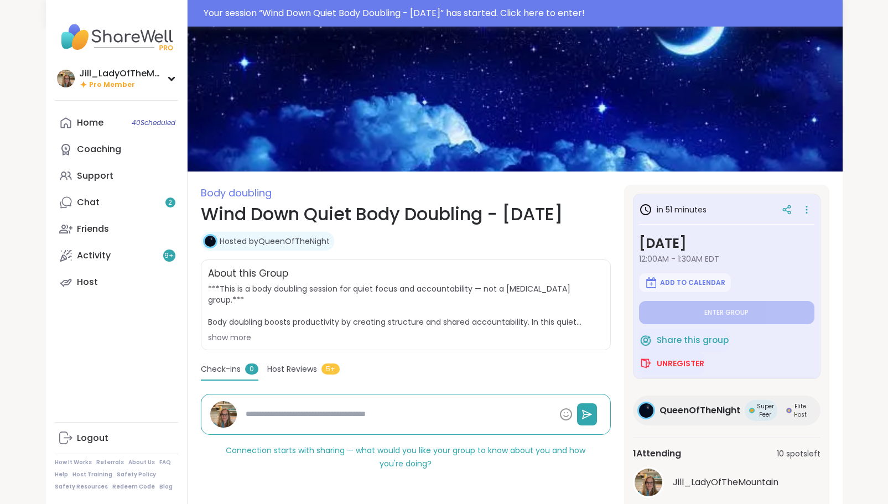
type textarea "*"
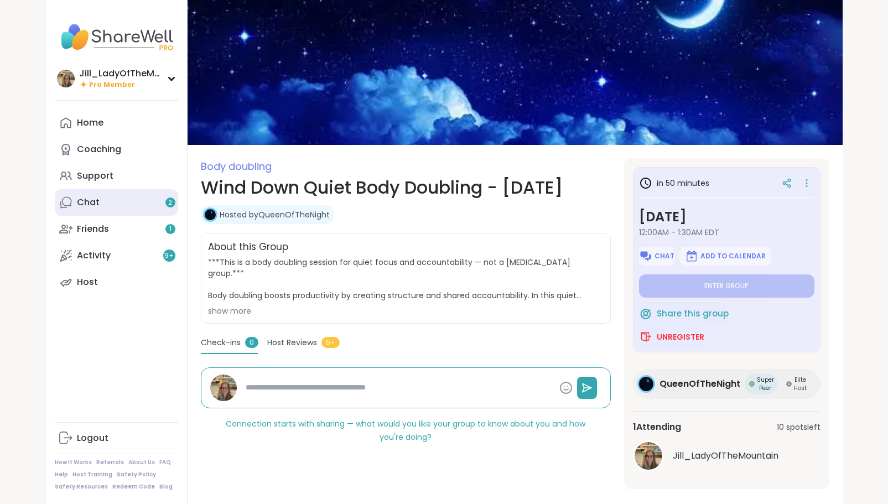
type textarea "*"
click at [169, 206] on span "2" at bounding box center [170, 202] width 4 height 9
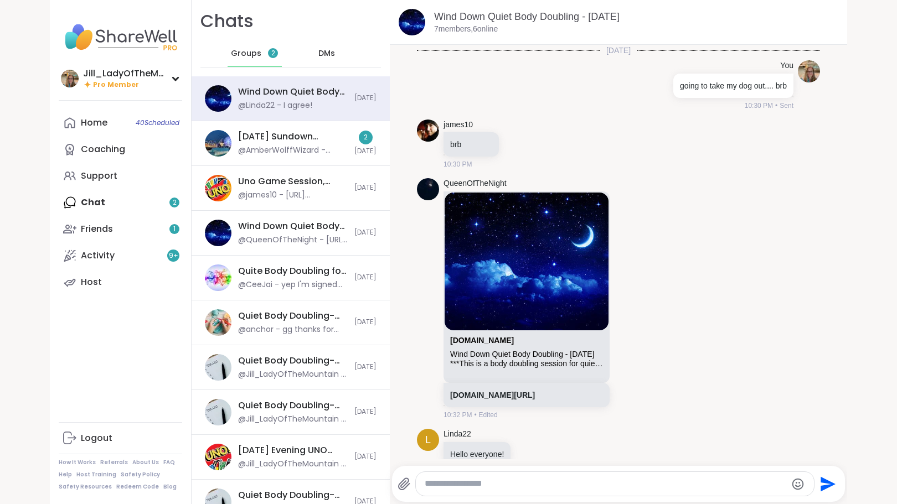
scroll to position [569, 0]
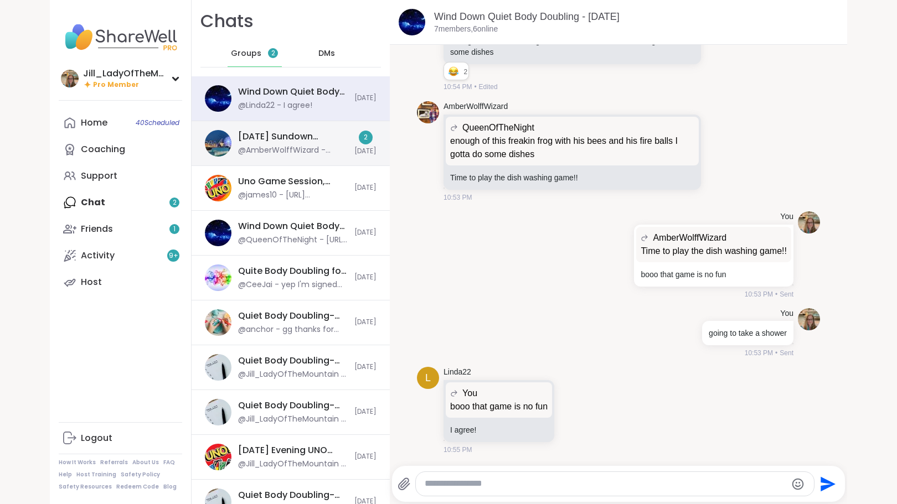
click at [288, 151] on div "@AmberWolffWizard - @anchor thank you for my 1100th review!!!" at bounding box center [293, 150] width 110 height 11
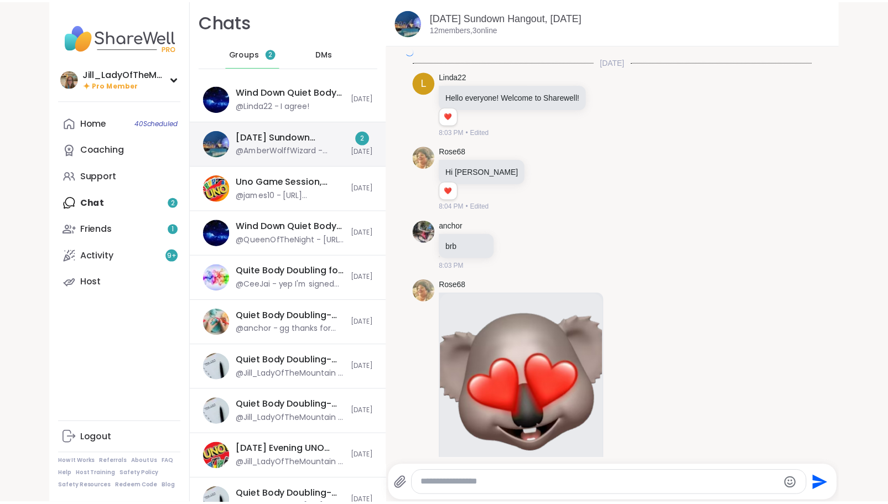
scroll to position [2083, 0]
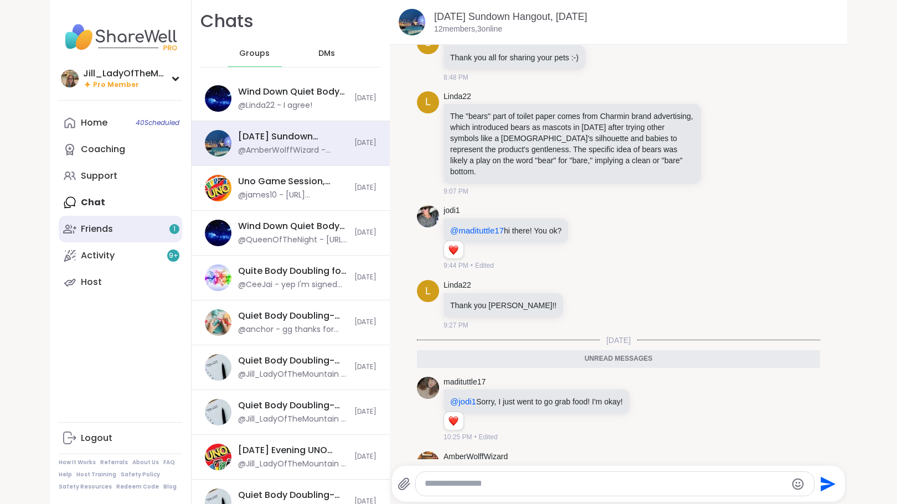
click at [110, 234] on link "Friends 1" at bounding box center [120, 229] width 123 height 27
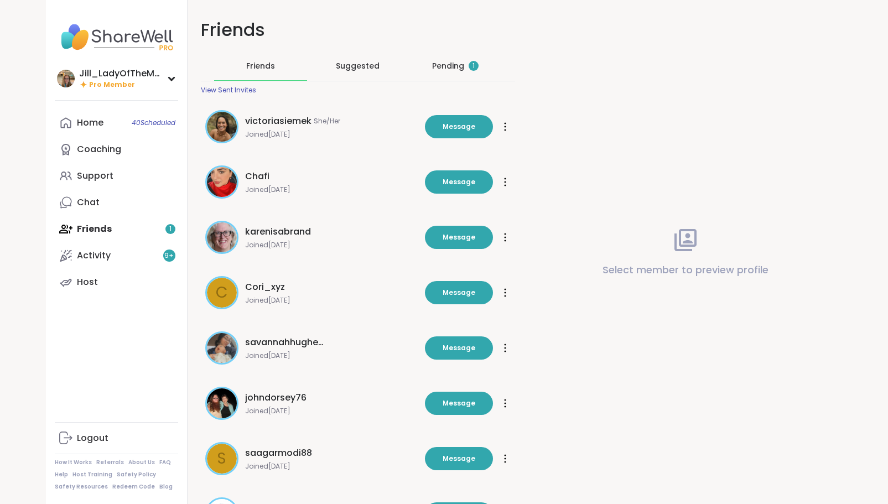
click at [437, 59] on div "Pending 1" at bounding box center [455, 65] width 93 height 29
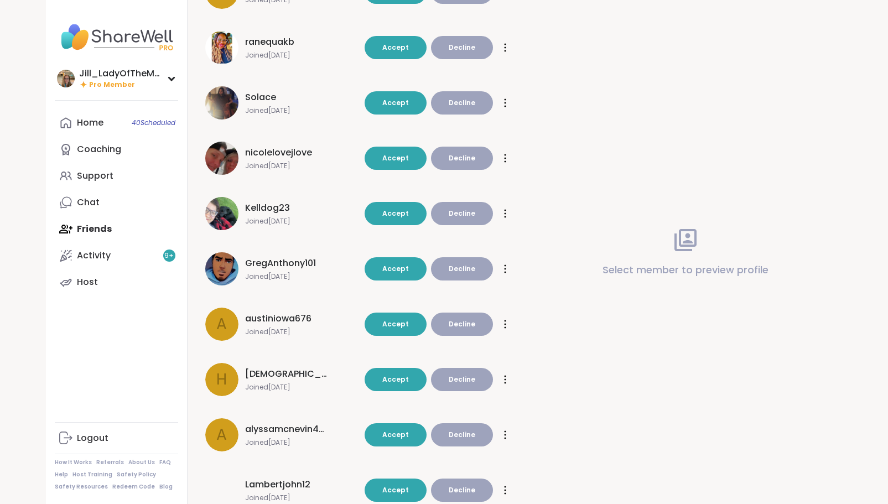
scroll to position [175, 0]
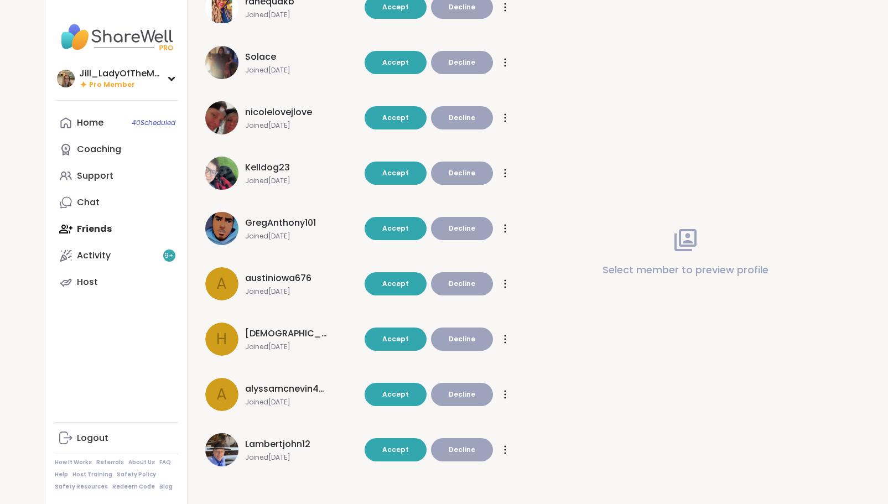
click at [220, 448] on img at bounding box center [221, 449] width 33 height 33
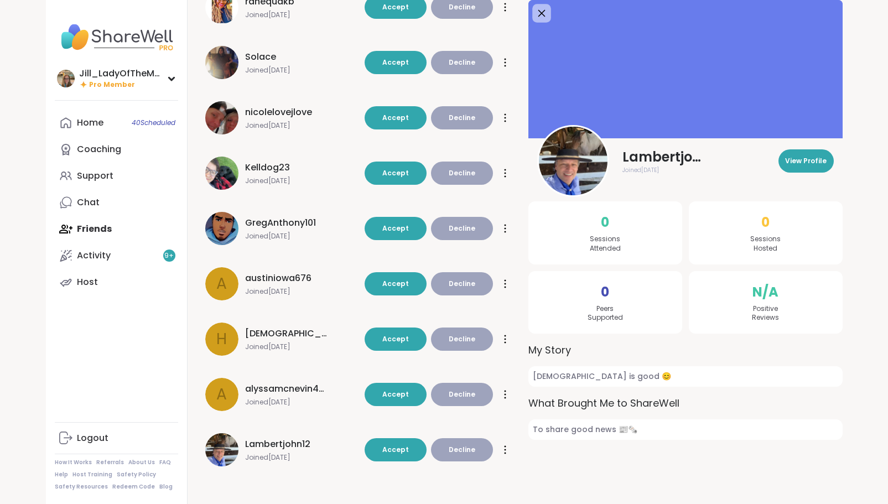
click at [541, 17] on icon at bounding box center [542, 13] width 14 height 14
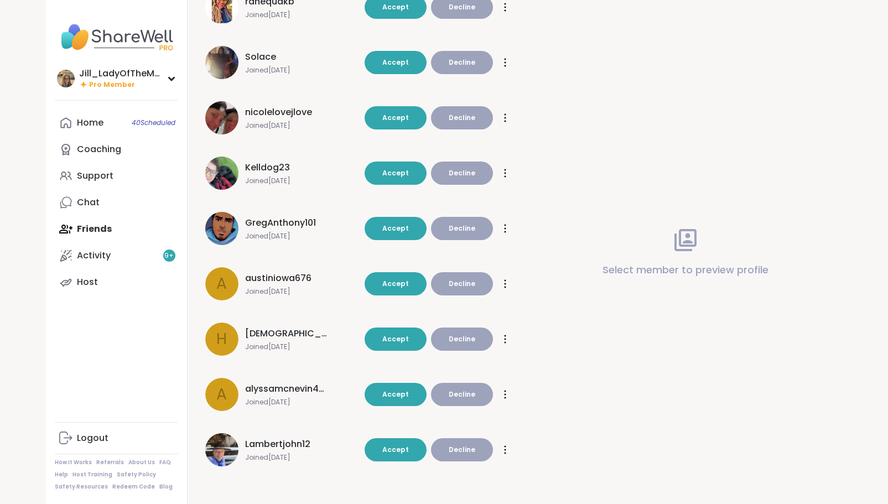
click at [297, 397] on div "alyssamcnevin420 Joined Sep 2025" at bounding box center [301, 394] width 113 height 24
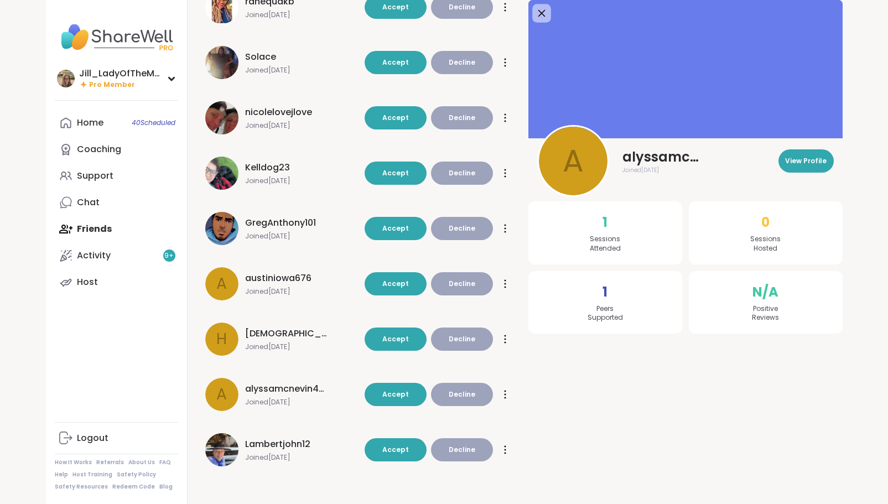
click at [536, 14] on icon at bounding box center [542, 13] width 14 height 14
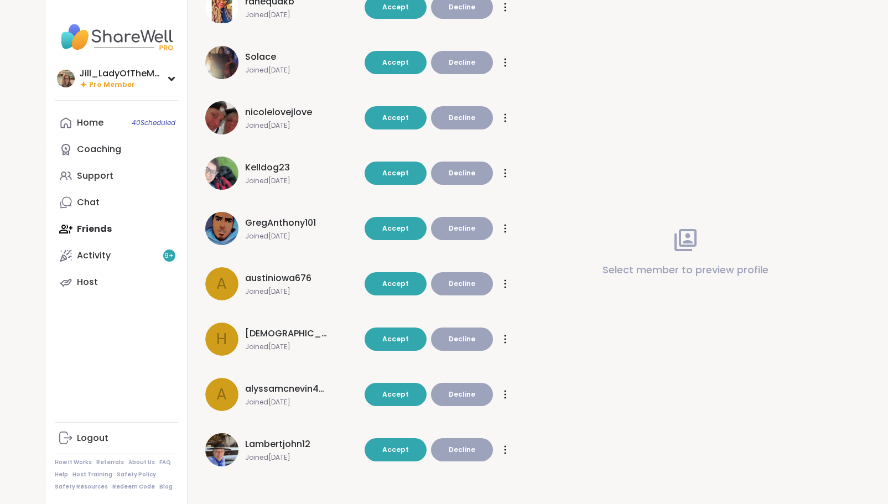
drag, startPoint x: 887, startPoint y: 248, endPoint x: 867, endPoint y: 135, distance: 114.7
click at [867, 135] on div "Jill_LadyOfTheMountain Pro Member Jill_LadyOfTheMountain Pro Member Profile Mem…" at bounding box center [444, 164] width 888 height 679
click at [274, 224] on span "GregAnthony101" at bounding box center [280, 222] width 71 height 13
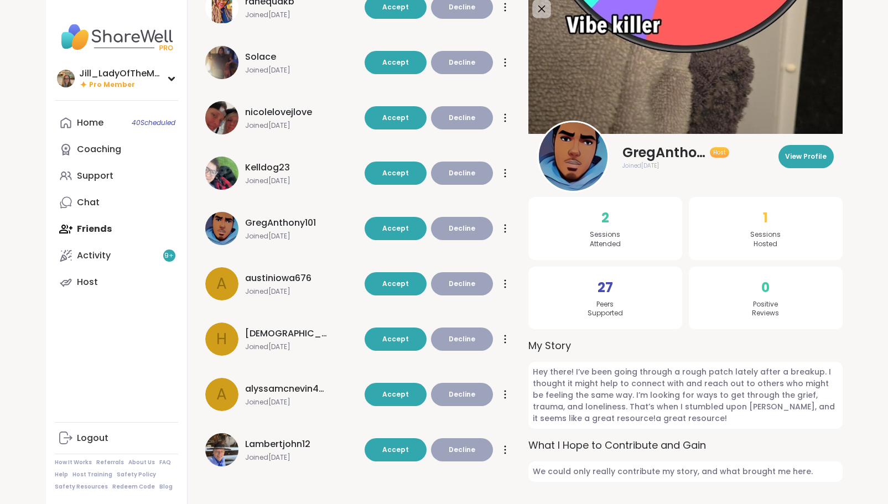
click at [541, 11] on icon at bounding box center [542, 9] width 14 height 14
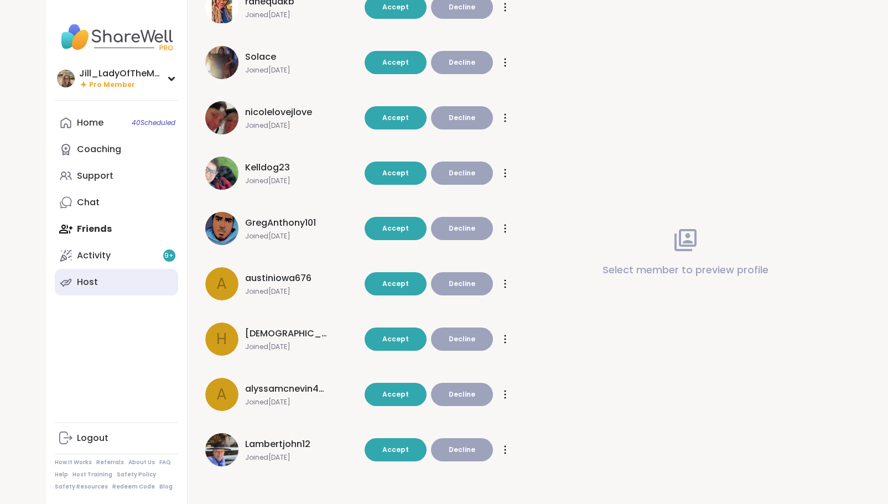
click at [84, 289] on link "Host" at bounding box center [116, 282] width 123 height 27
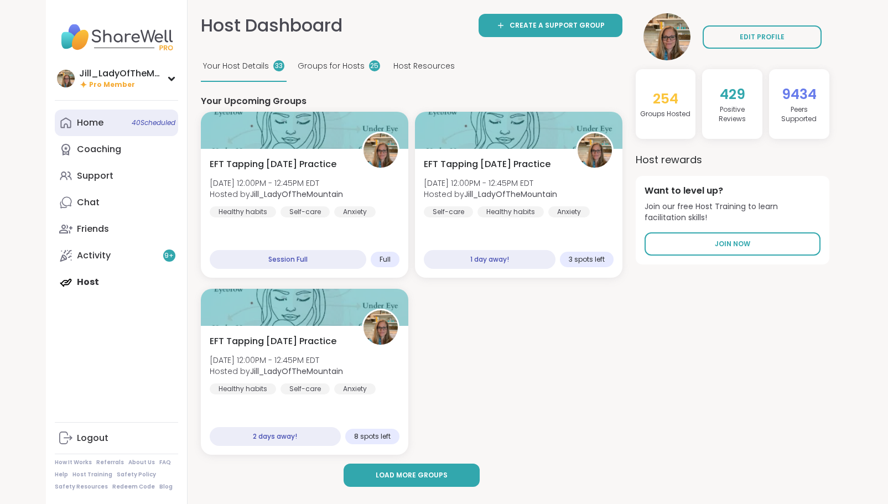
click at [101, 121] on div "Home 40 Scheduled" at bounding box center [90, 123] width 27 height 12
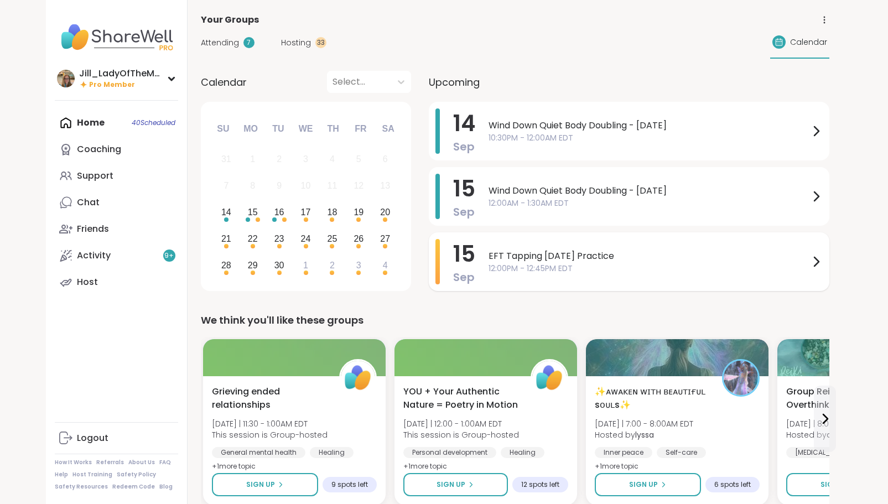
click at [517, 252] on span "EFT Tapping [DATE] Practice" at bounding box center [649, 256] width 321 height 13
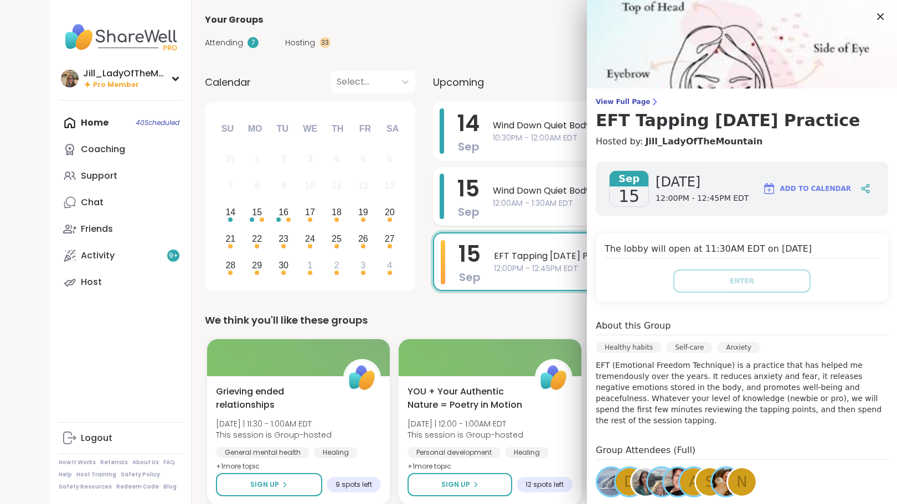
click at [483, 208] on div "15 Sep Wind Down Quiet Body Doubling - Sunday 12:00AM - 1:30AM EDT" at bounding box center [633, 196] width 401 height 59
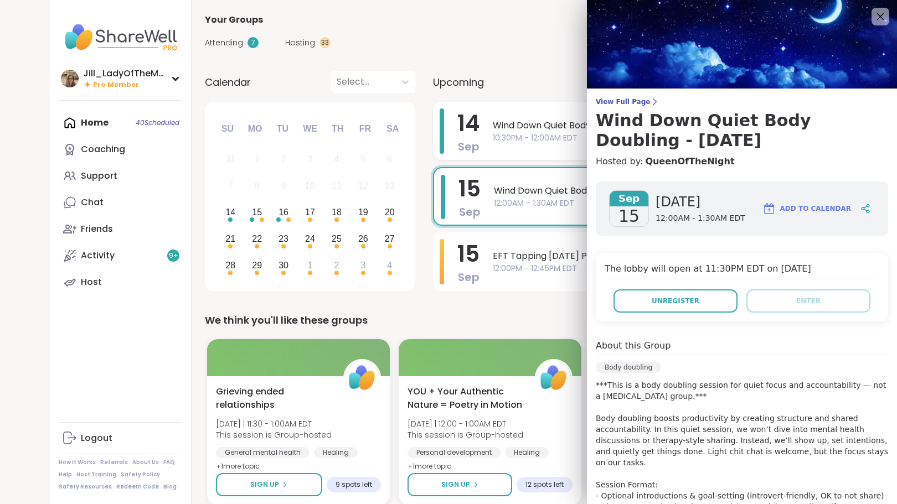
click at [485, 121] on div "14 Sep Wind Down Quiet Body Doubling - Sunday 10:30PM - 12:00AM EDT" at bounding box center [633, 131] width 401 height 59
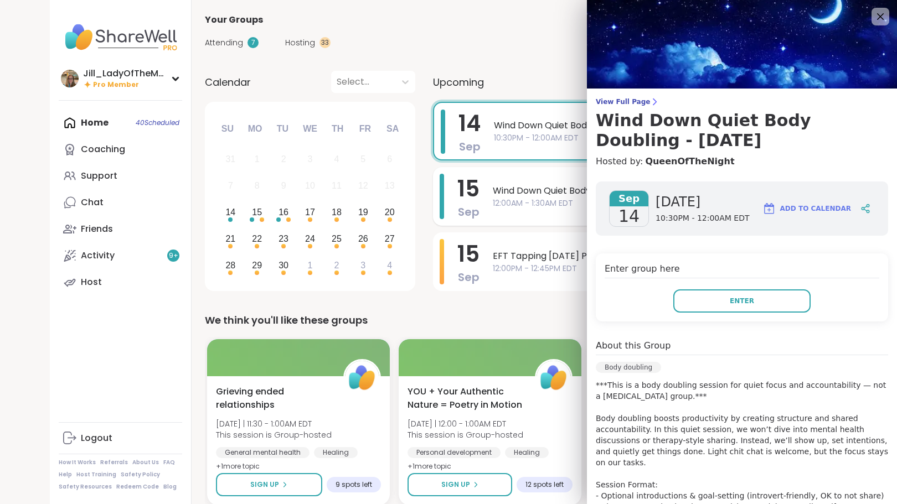
click at [511, 186] on span "Wind Down Quiet Body Doubling - [DATE]" at bounding box center [653, 190] width 321 height 13
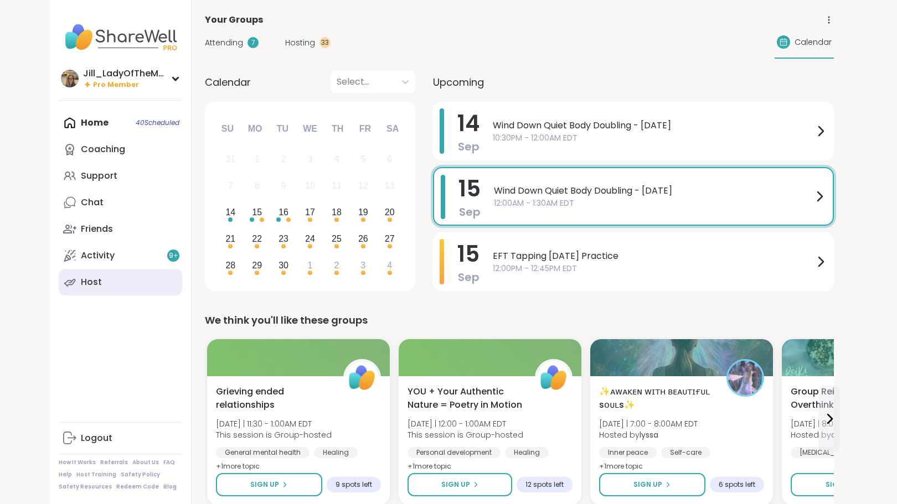
click at [139, 282] on link "Host" at bounding box center [120, 282] width 123 height 27
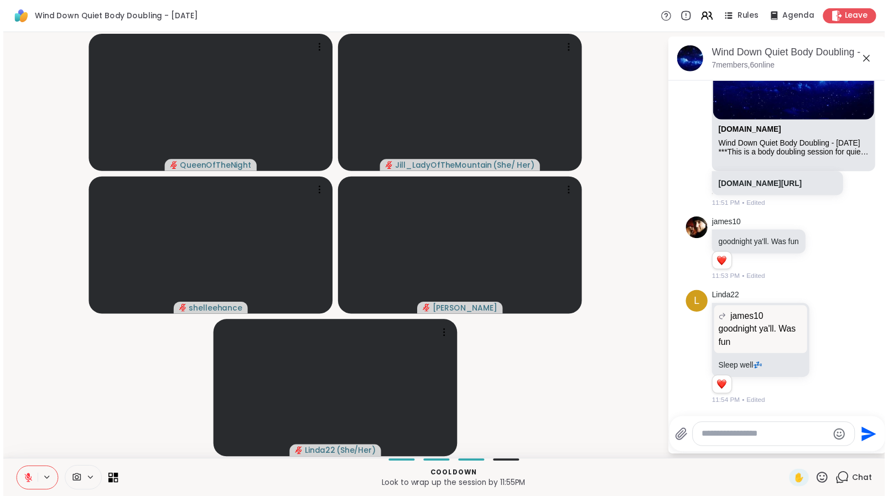
scroll to position [1468, 0]
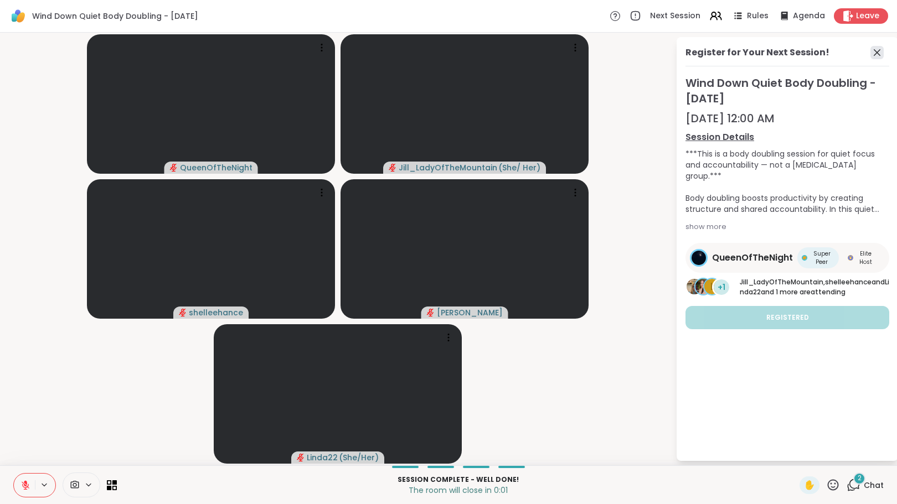
click at [878, 48] on icon at bounding box center [876, 52] width 13 height 13
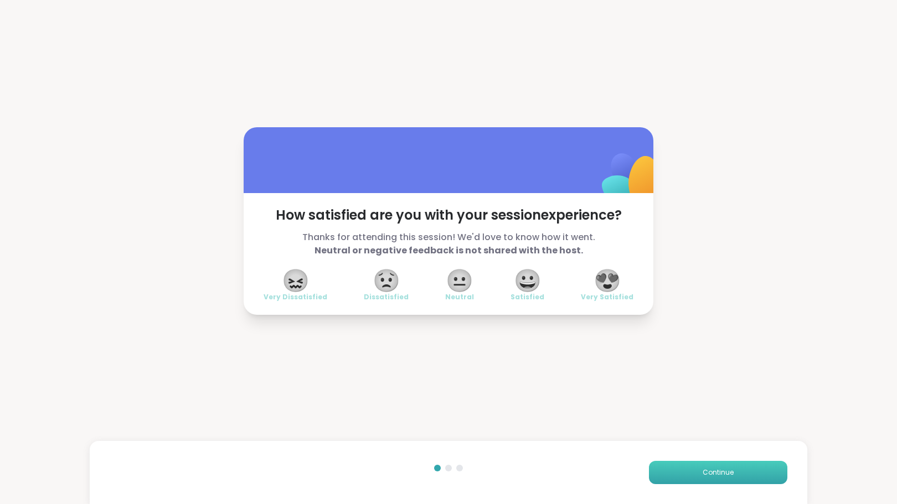
click at [718, 473] on span "Continue" at bounding box center [717, 473] width 31 height 10
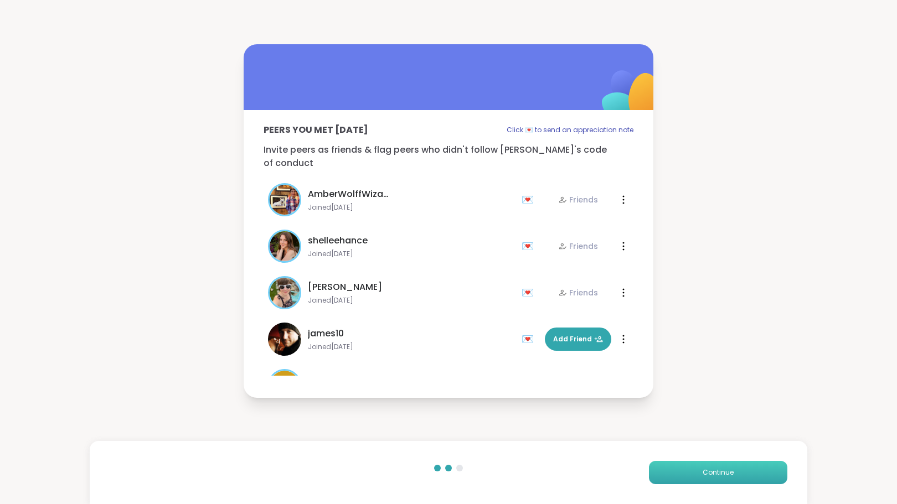
click at [715, 473] on span "Continue" at bounding box center [717, 473] width 31 height 10
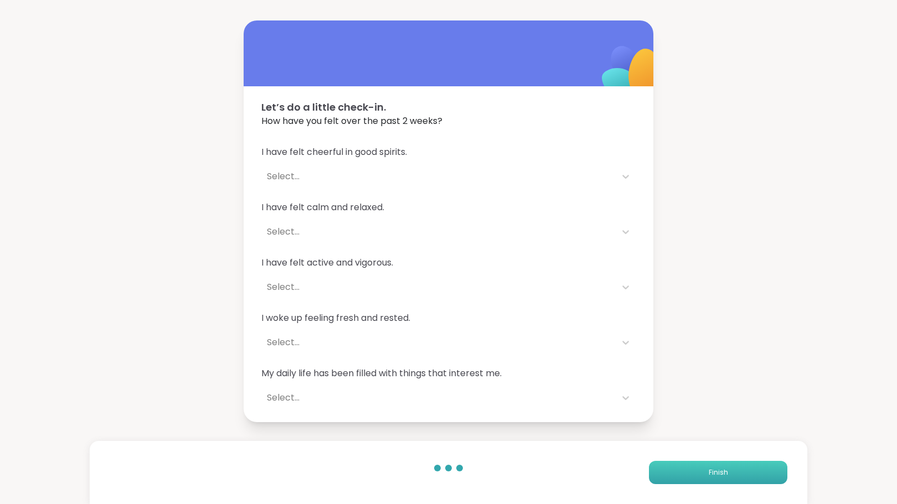
click at [715, 473] on span "Finish" at bounding box center [717, 473] width 19 height 10
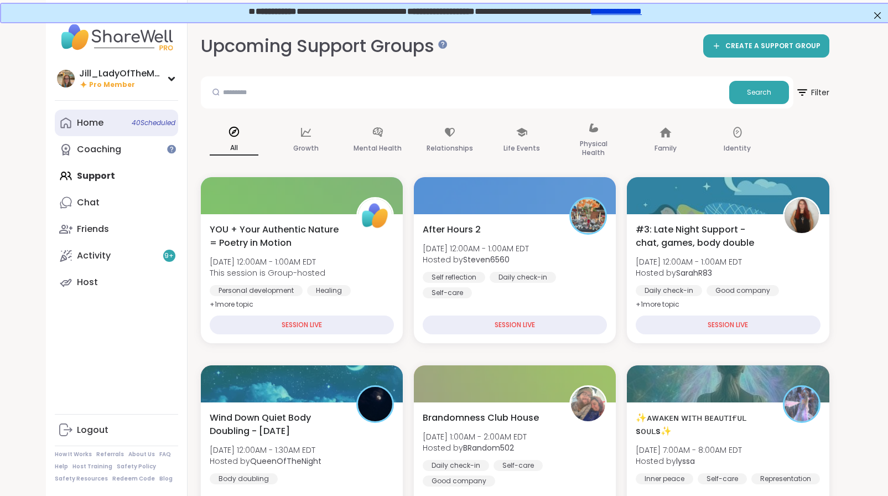
click at [141, 128] on link "Home 40 Scheduled" at bounding box center [116, 123] width 123 height 27
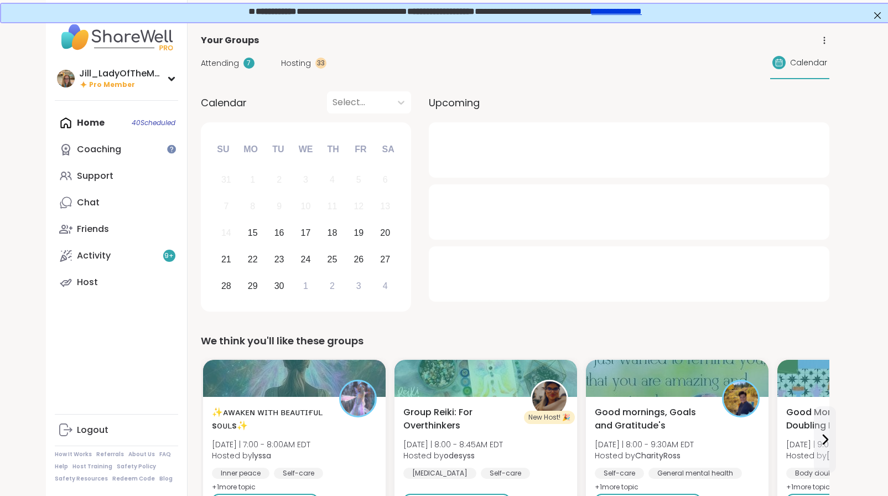
click at [236, 56] on div "Attending 7 Hosting 33 Calendar" at bounding box center [515, 63] width 629 height 32
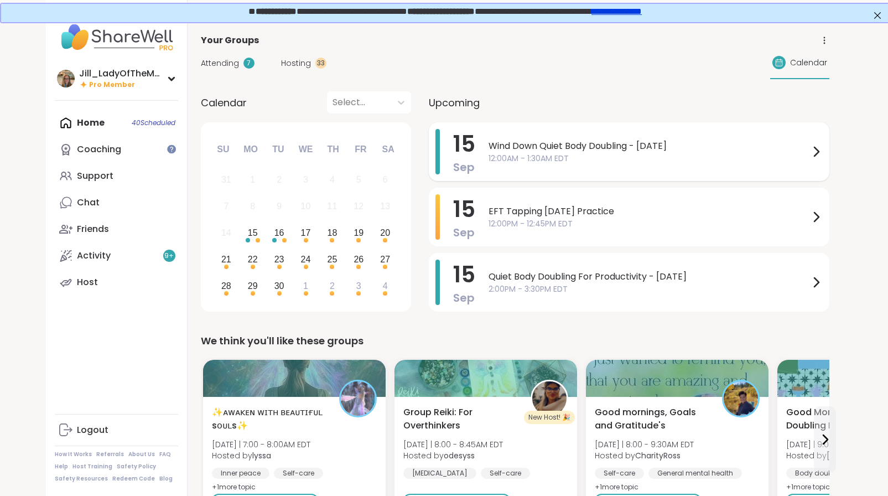
click at [514, 163] on span "12:00AM - 1:30AM EDT" at bounding box center [649, 159] width 321 height 12
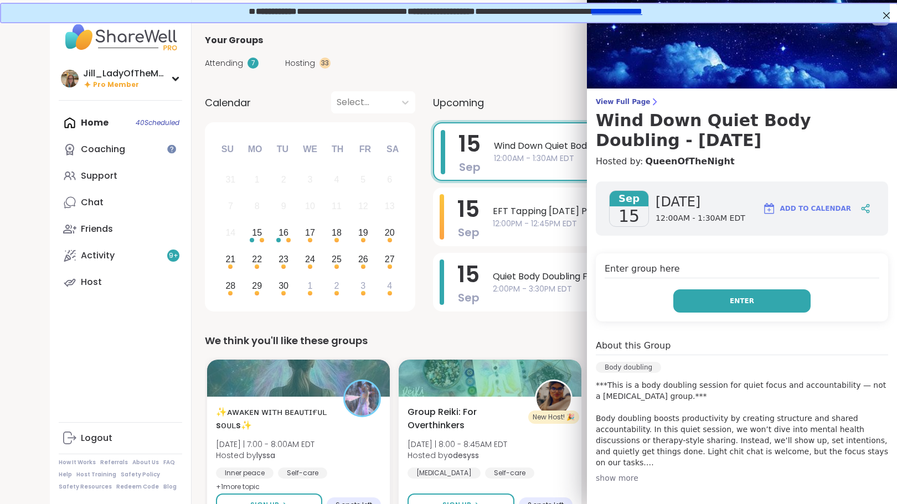
click at [698, 304] on button "Enter" at bounding box center [741, 300] width 137 height 23
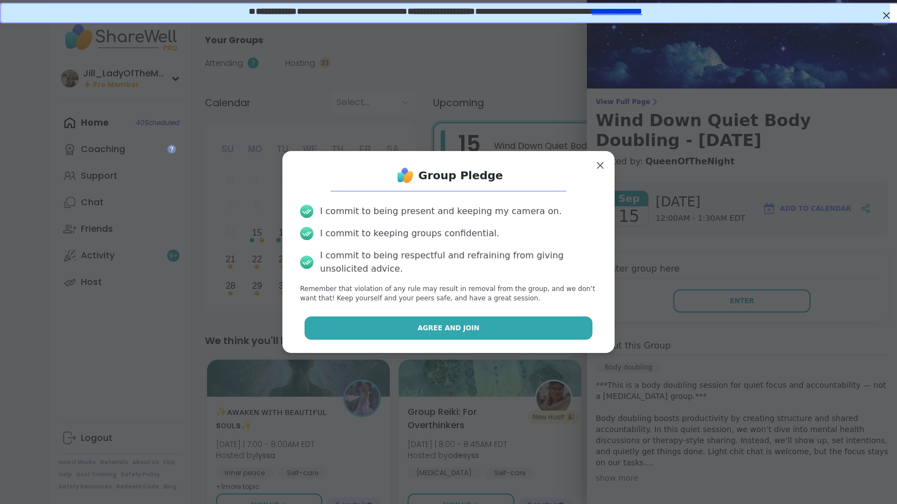
click at [538, 317] on button "Agree and Join" at bounding box center [448, 328] width 288 height 23
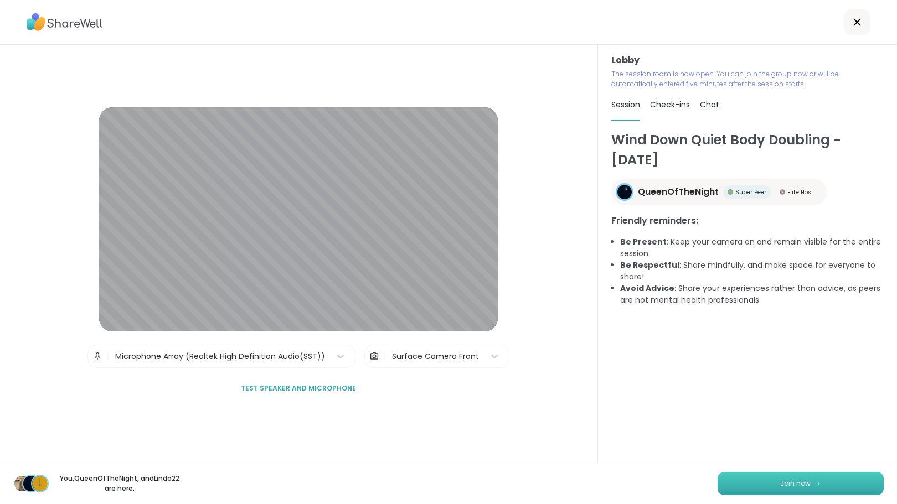
click at [761, 483] on button "Join now" at bounding box center [800, 483] width 166 height 23
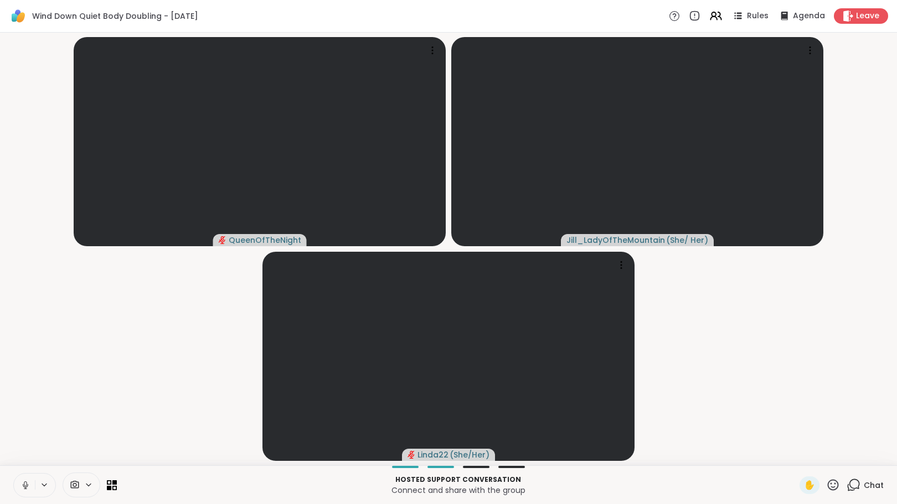
click at [846, 484] on icon at bounding box center [853, 485] width 14 height 14
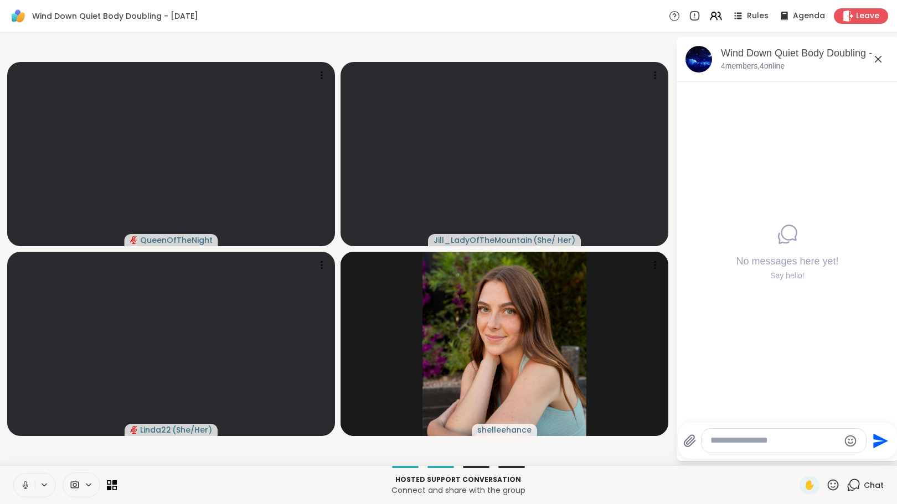
click at [23, 482] on icon at bounding box center [25, 485] width 10 height 10
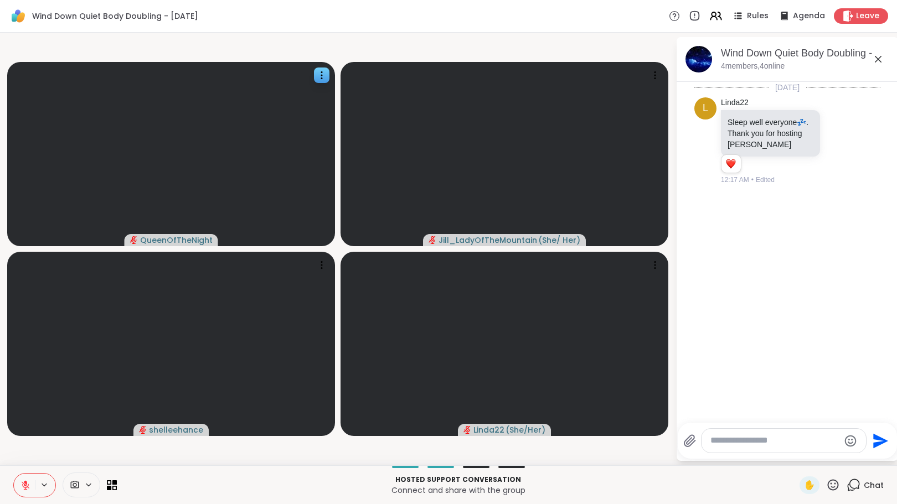
click at [8, 130] on video at bounding box center [171, 154] width 328 height 184
